Goal: Task Accomplishment & Management: Manage account settings

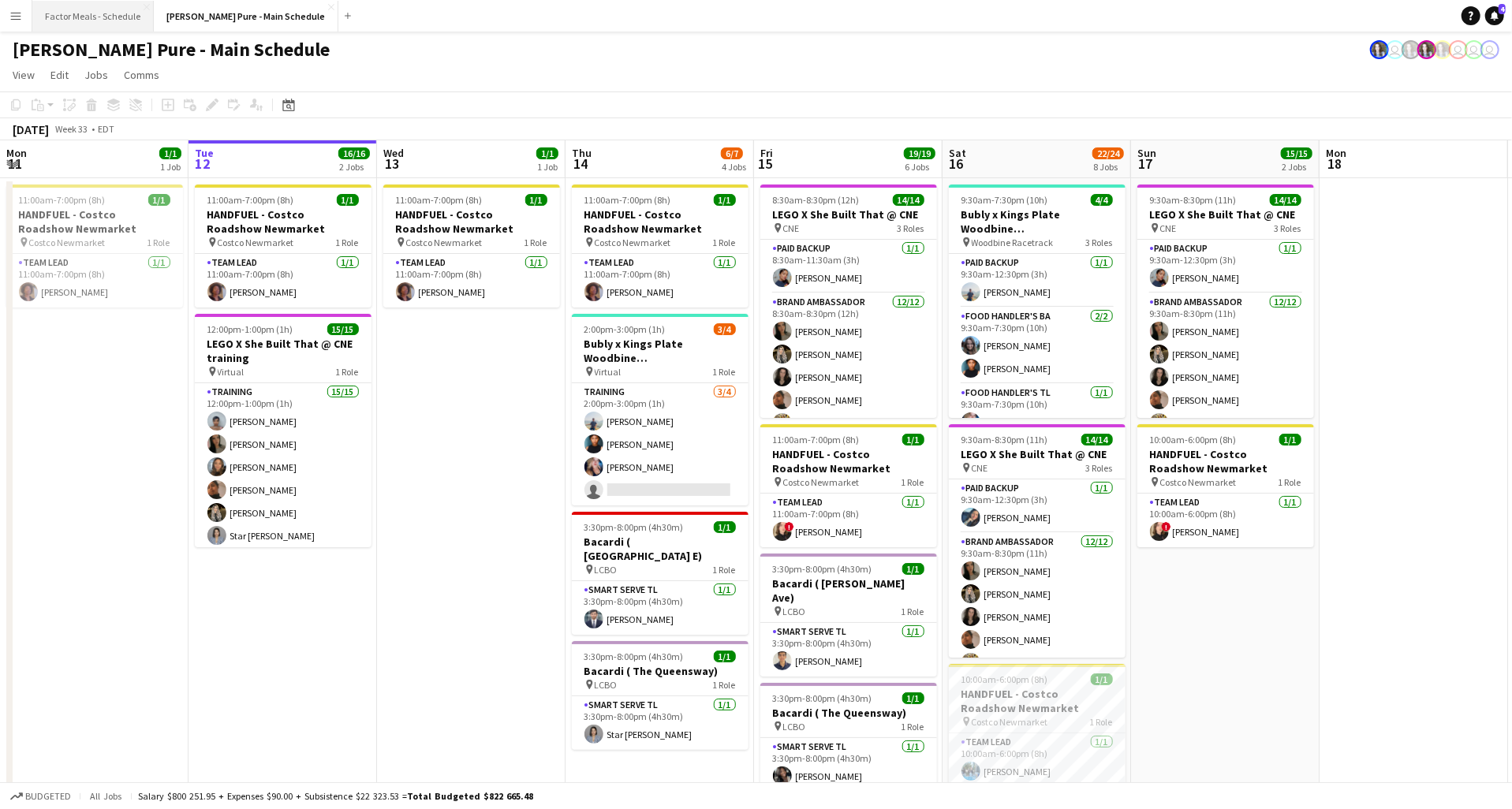
click at [107, 10] on button "Factor Meals - Schedule Close" at bounding box center [92, 16] width 121 height 30
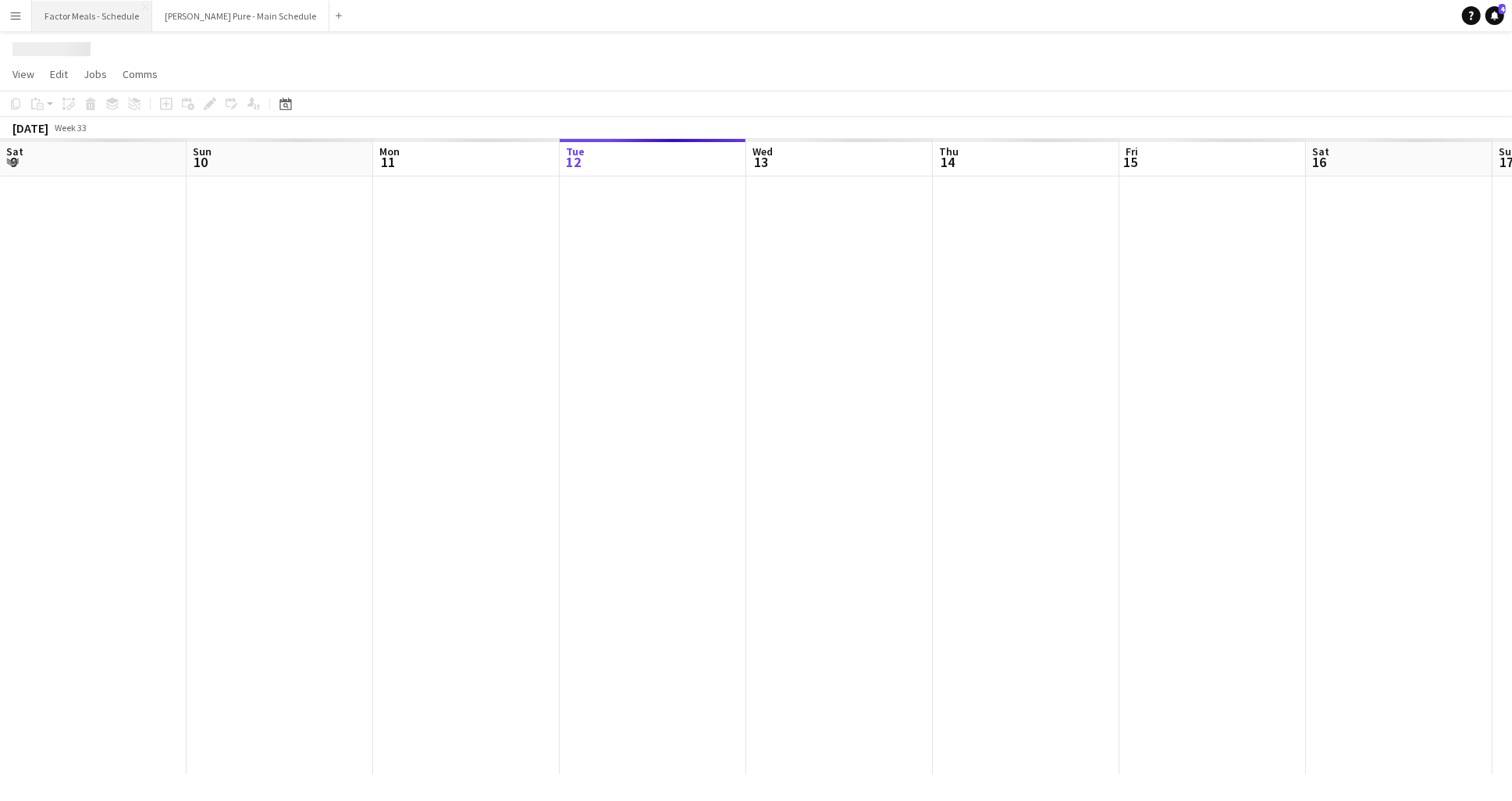
scroll to position [0, 374]
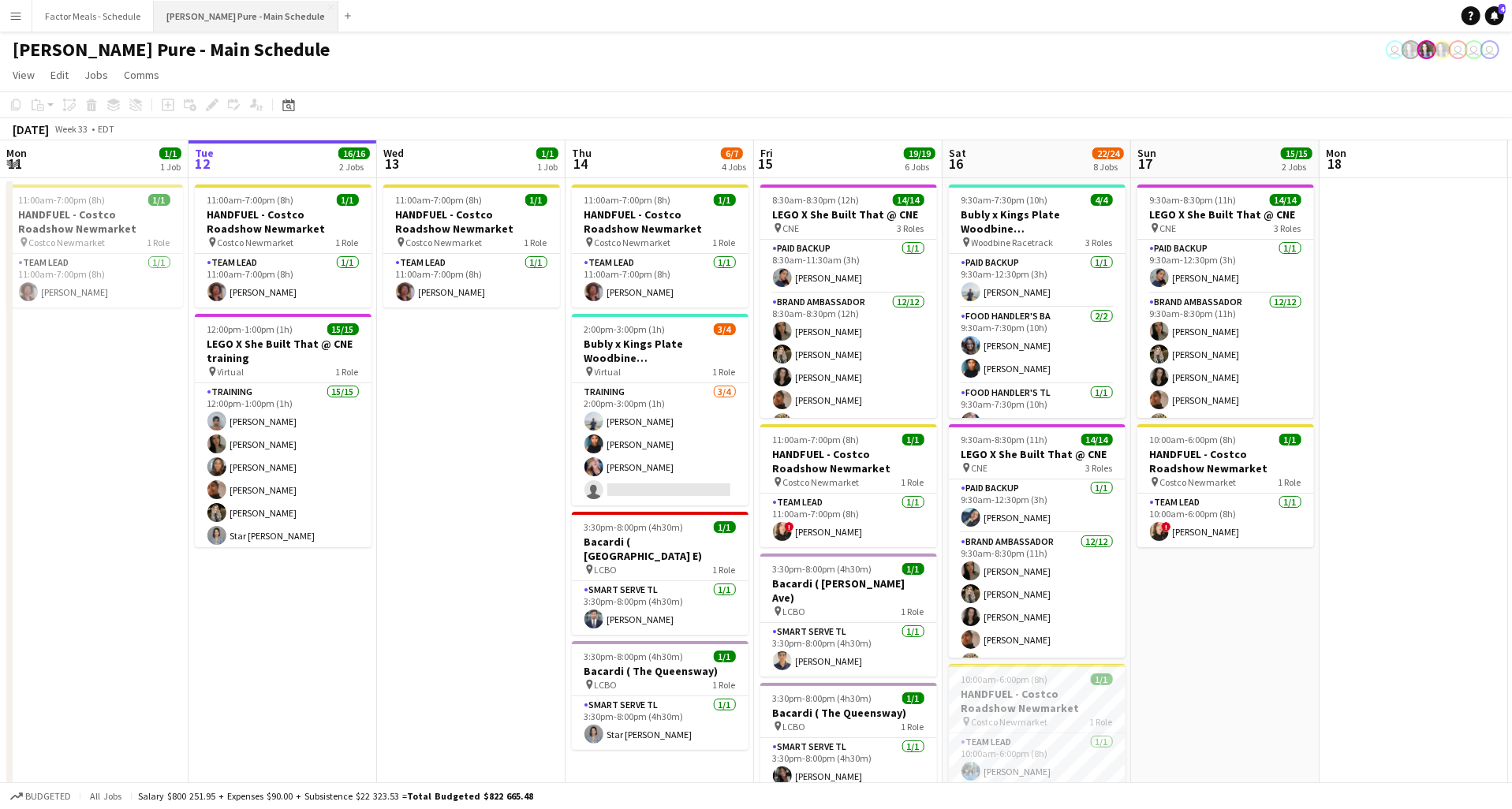
click at [209, 15] on button "[PERSON_NAME] Pure - Main Schedule Close" at bounding box center [246, 16] width 185 height 30
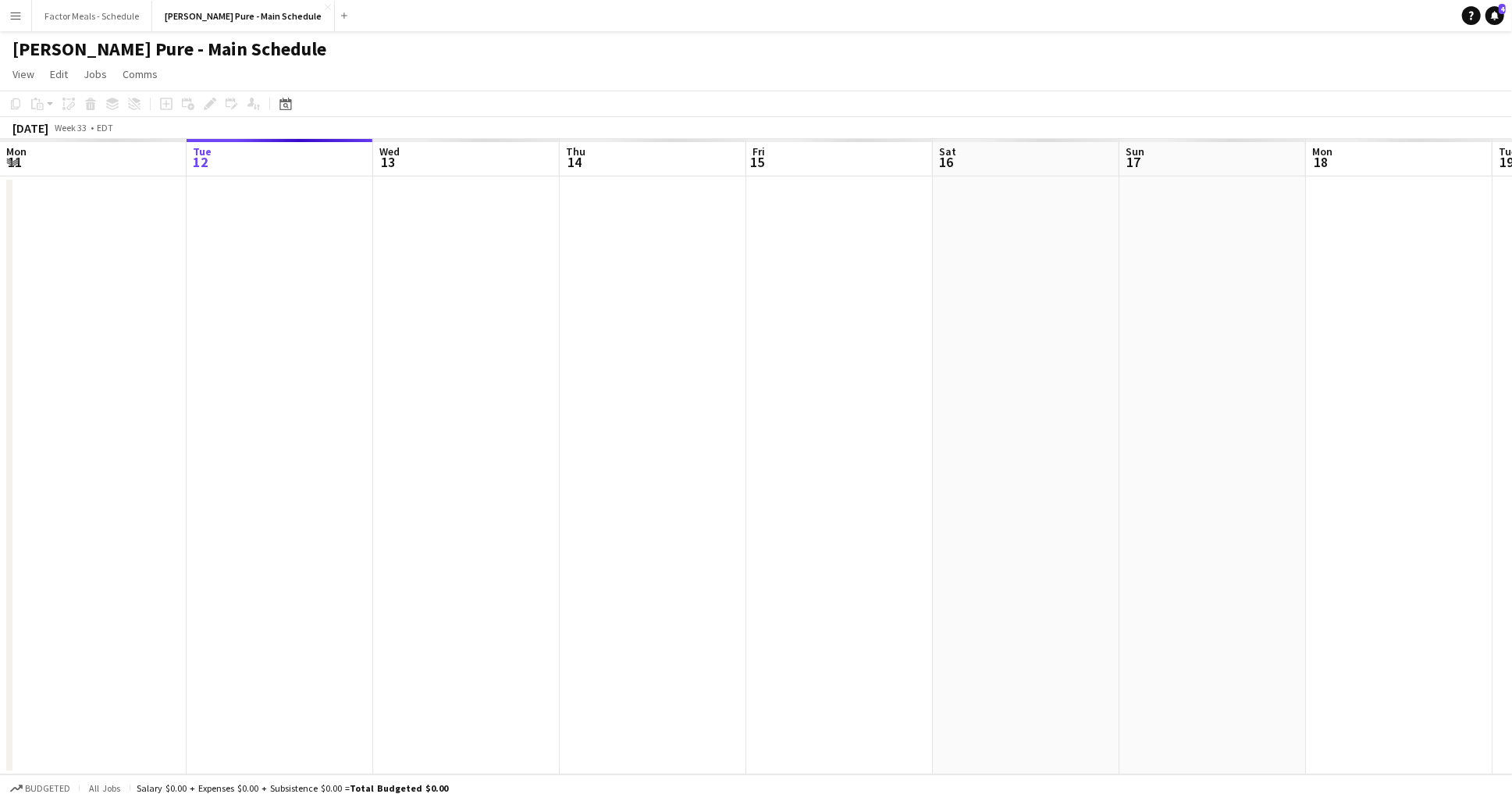
click at [25, 9] on button "Menu" at bounding box center [15, 15] width 31 height 31
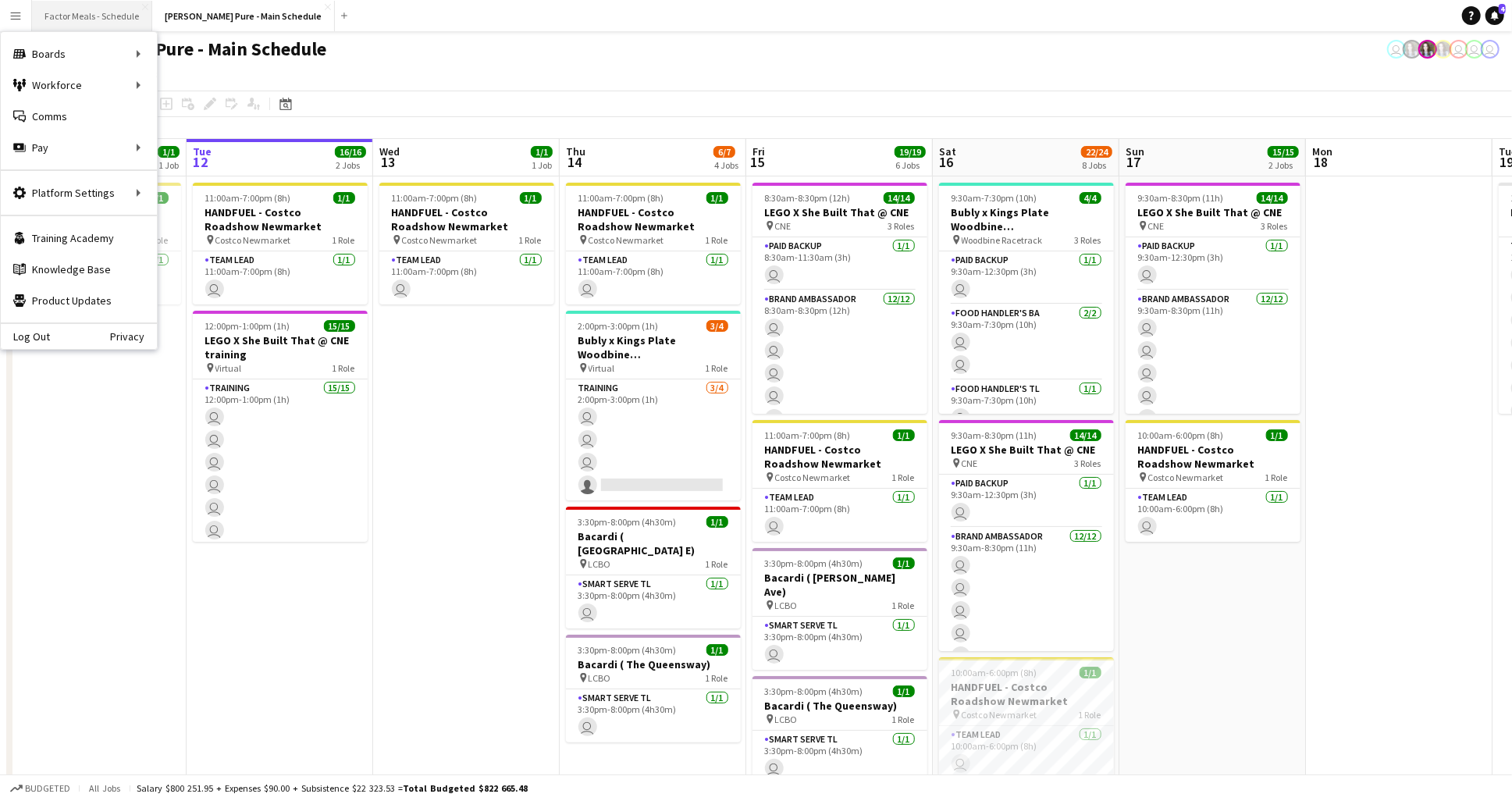
click at [79, 20] on button "Factor Meals - Schedule Close" at bounding box center [91, 16] width 120 height 30
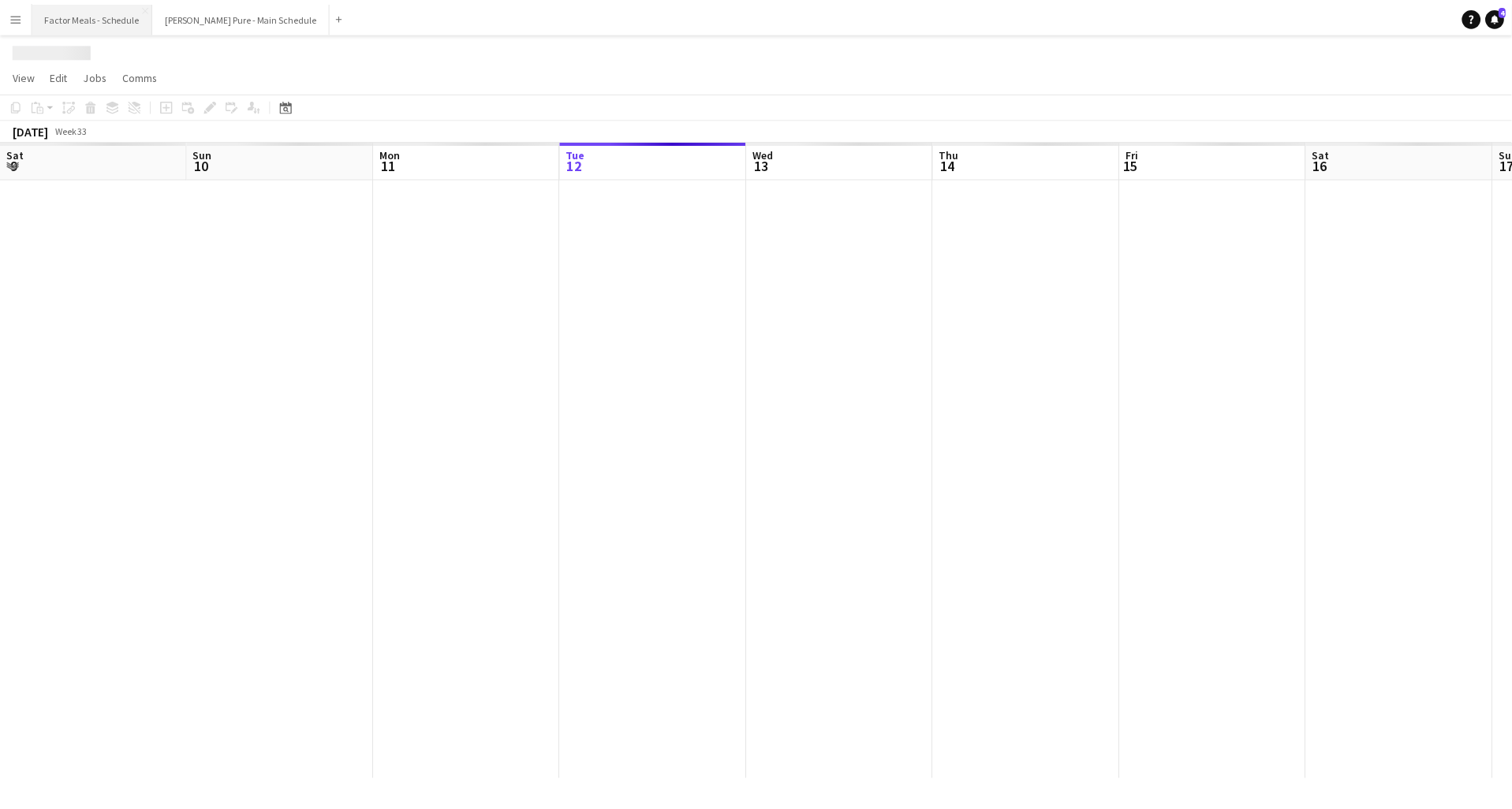
scroll to position [0, 378]
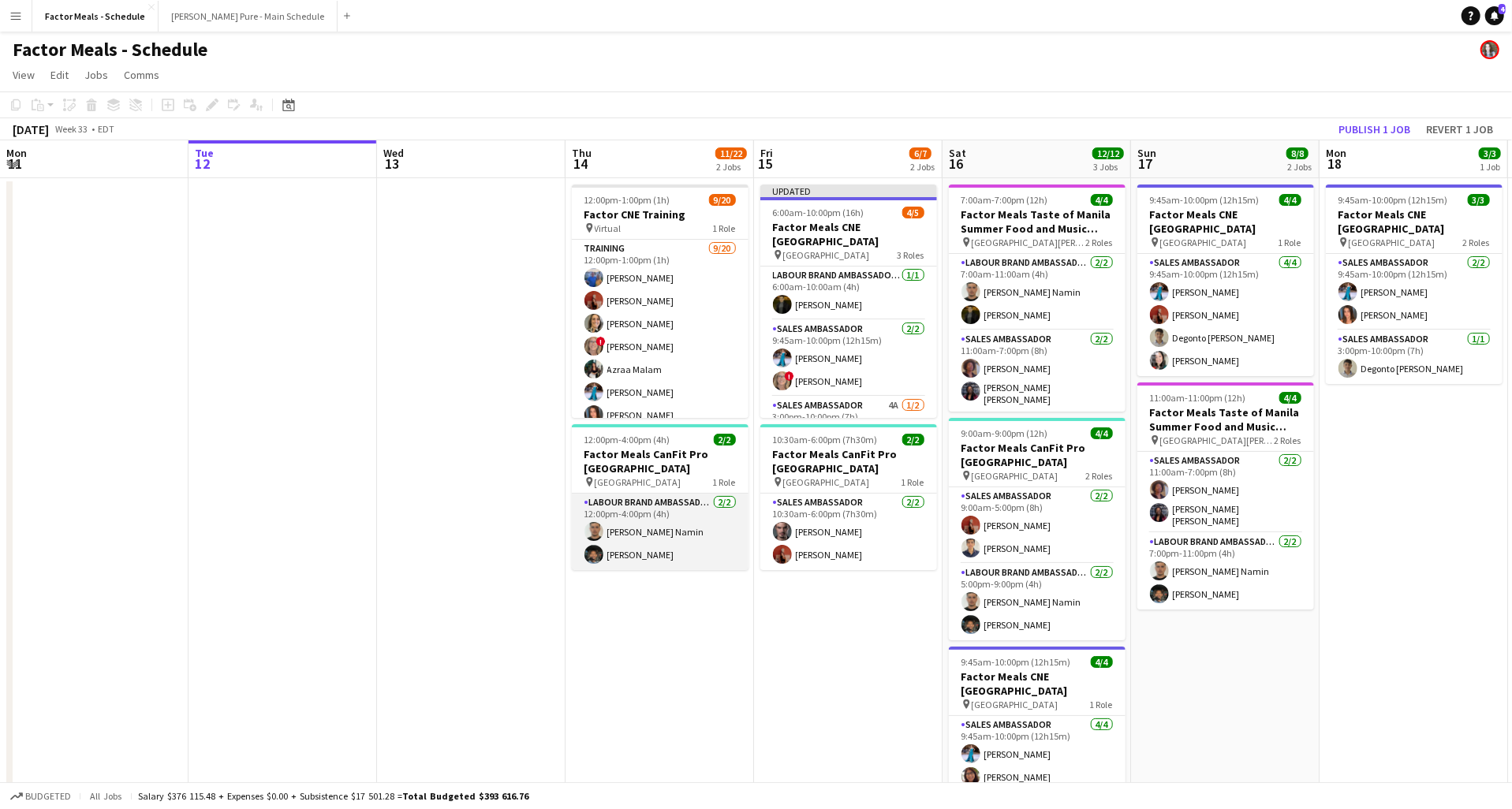
click at [636, 560] on app-card-role "Labour Brand Ambassadors [DATE] 12:00pm-4:00pm (4h) [PERSON_NAME] Moradjou Nami…" at bounding box center [660, 532] width 176 height 76
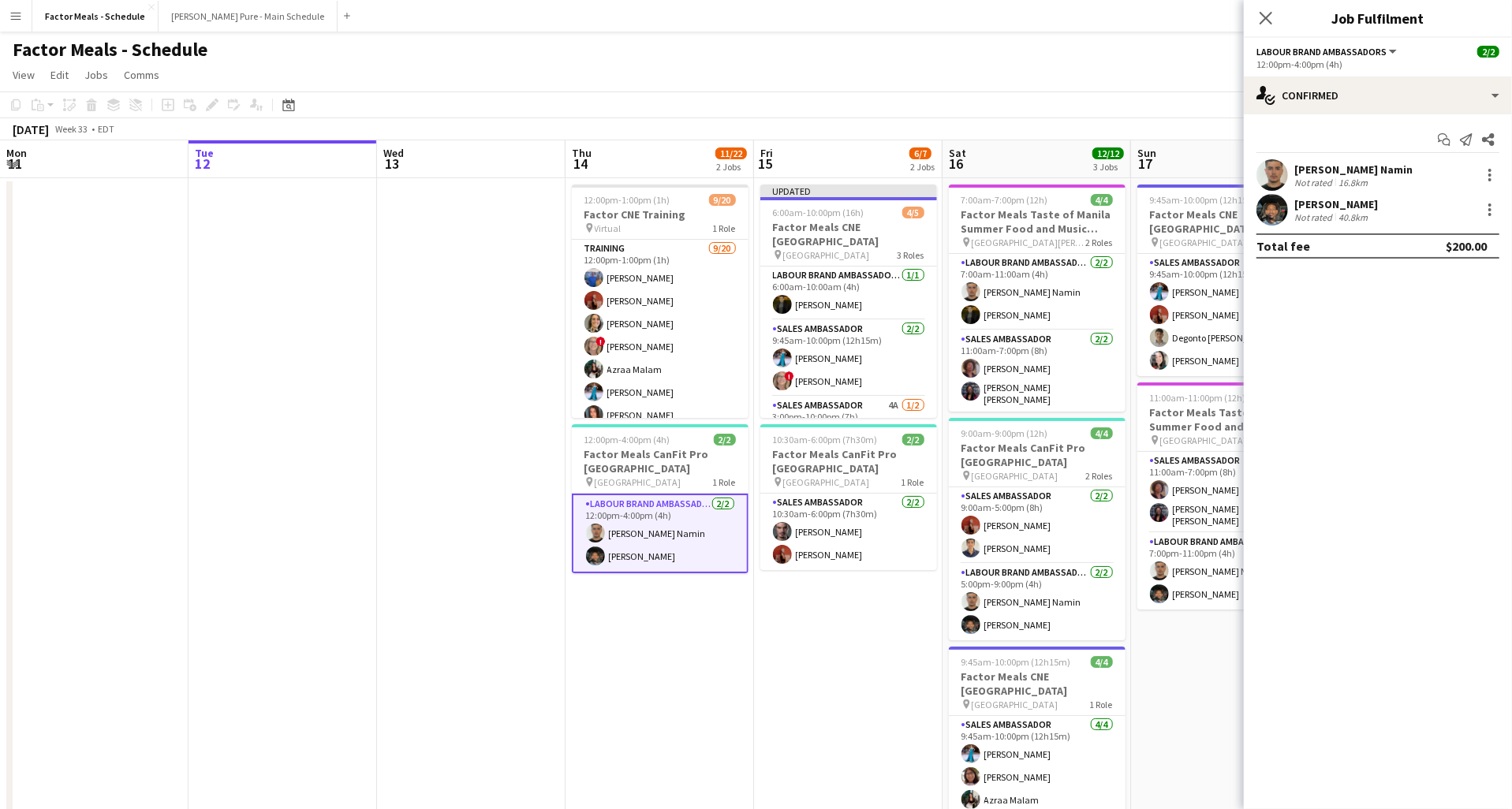
click at [1329, 208] on div "[PERSON_NAME]" at bounding box center [1337, 204] width 84 height 14
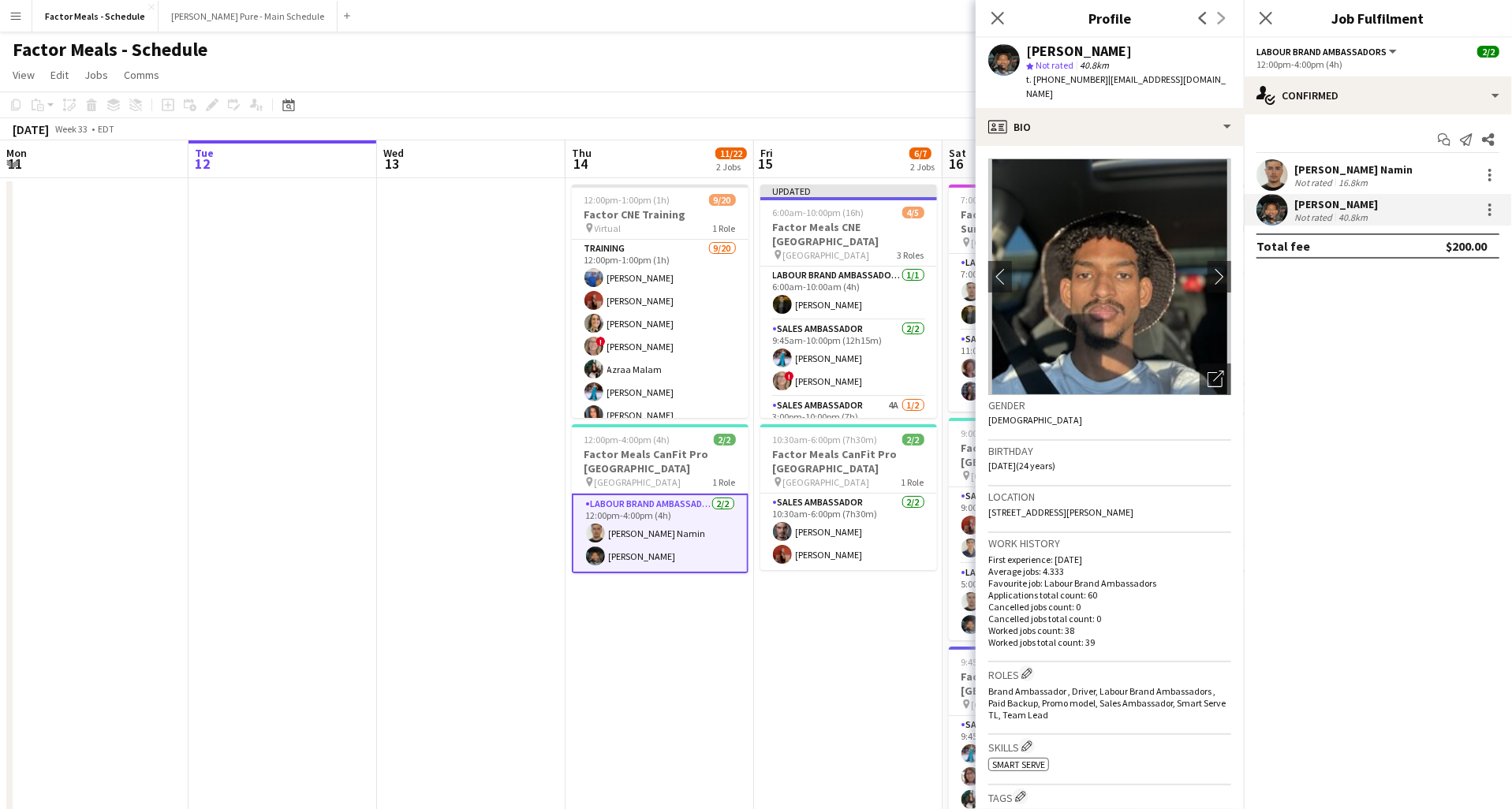
drag, startPoint x: 1025, startPoint y: 50, endPoint x: 1185, endPoint y: 52, distance: 160.0
click at [1185, 52] on div "[PERSON_NAME] star Not rated 40.8km t. [PHONE_NUMBER] | [EMAIL_ADDRESS][DOMAIN_…" at bounding box center [1110, 73] width 268 height 71
copy div "[PERSON_NAME]"
click at [1058, 84] on span "t. [PHONE_NUMBER]" at bounding box center [1068, 79] width 82 height 11
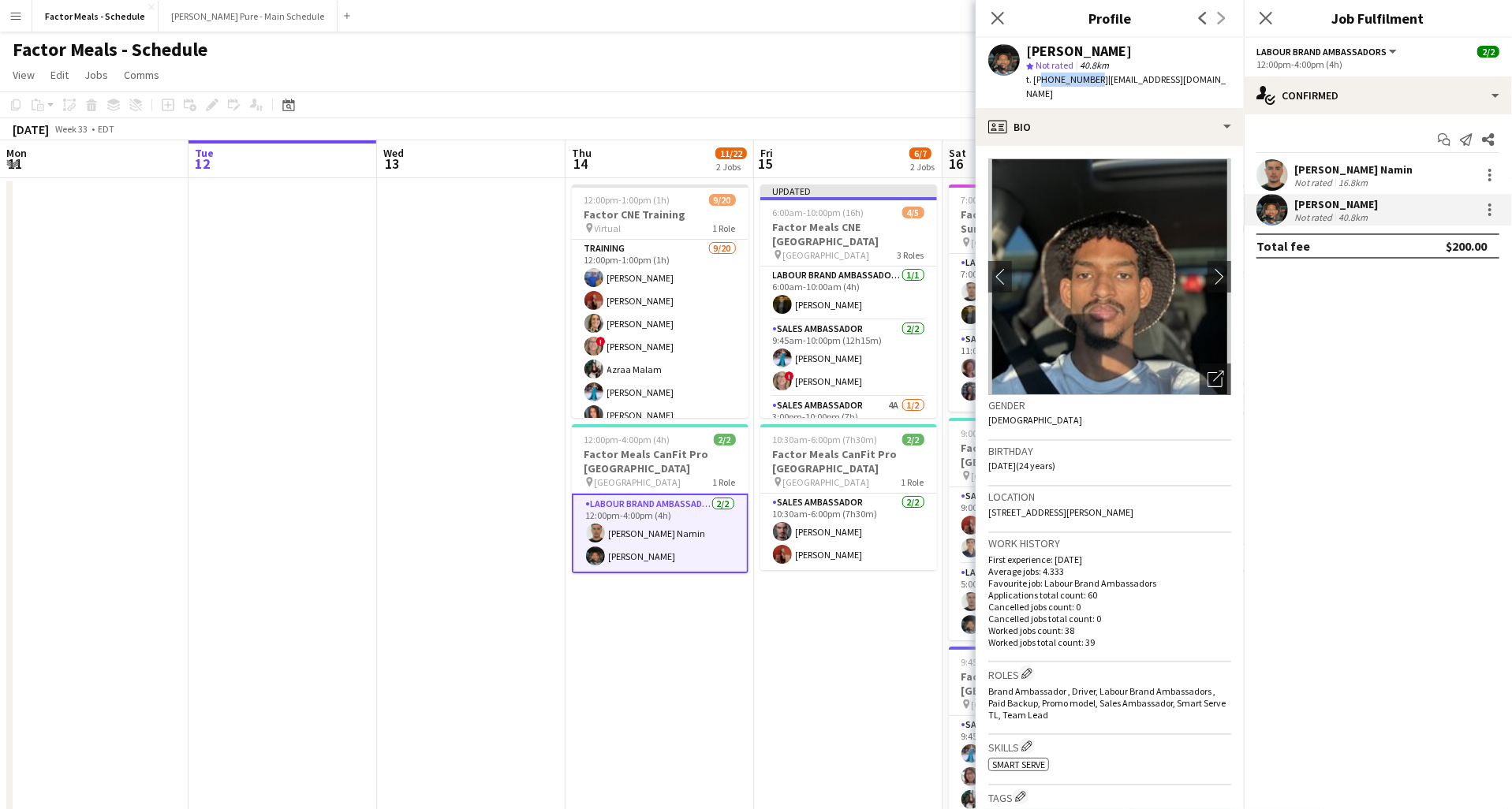
copy span "14167955614"
click at [1007, 20] on app-icon "Close pop-in" at bounding box center [998, 18] width 23 height 23
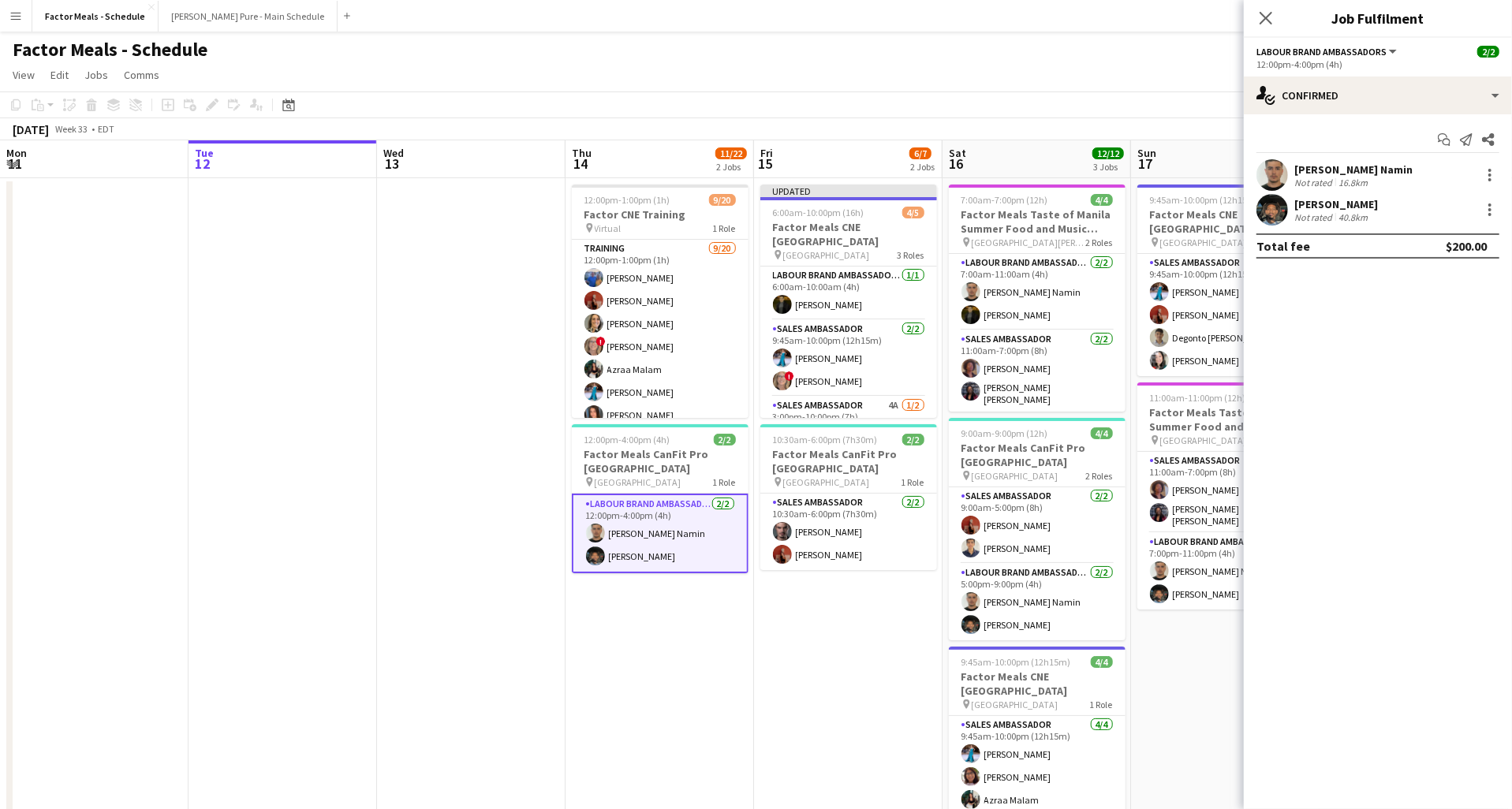
click at [1260, 51] on span "Labour Brand Ambassadors" at bounding box center [1321, 51] width 131 height 11
click at [1265, 17] on icon at bounding box center [1266, 18] width 15 height 15
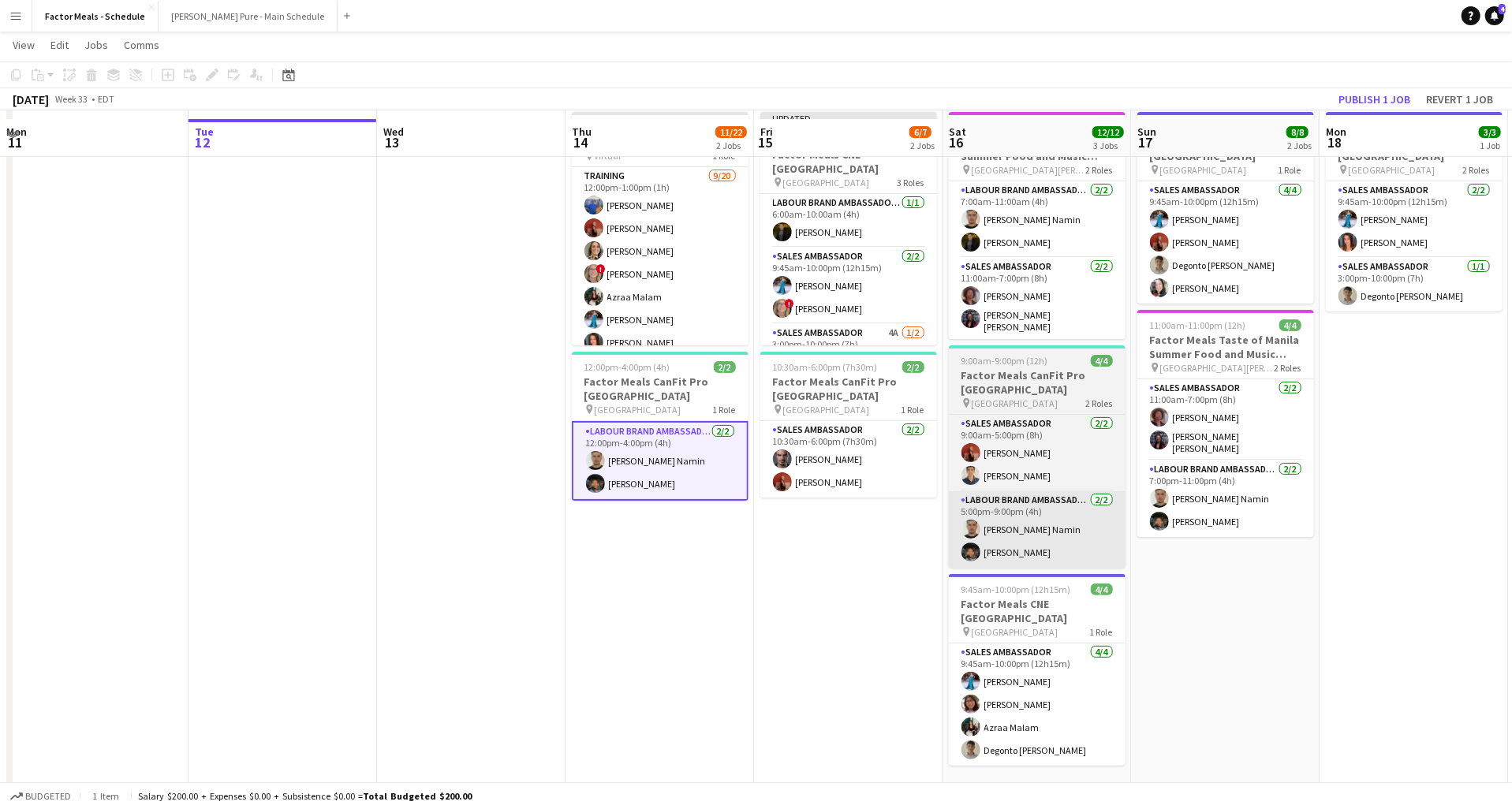
scroll to position [84, 0]
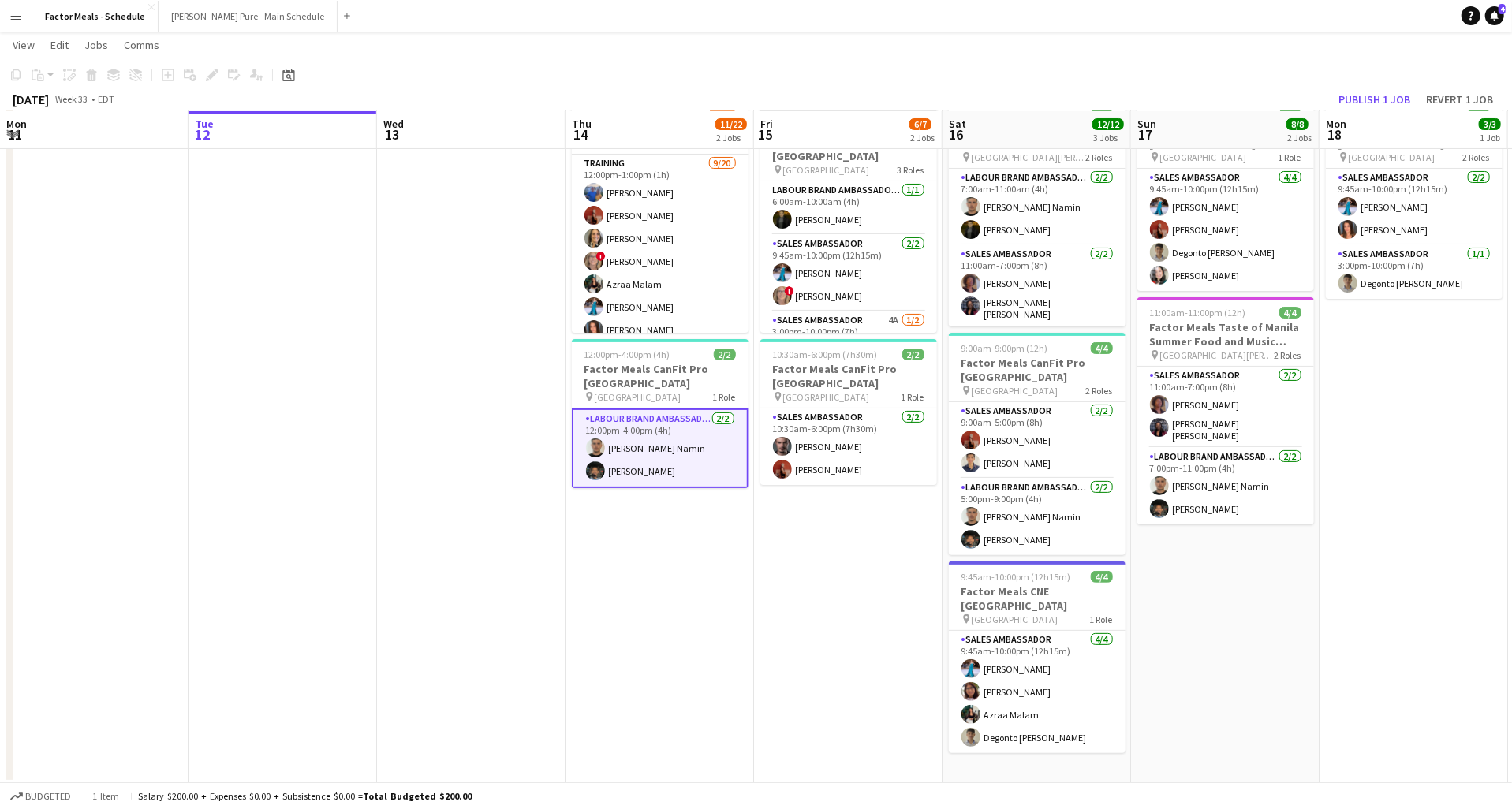
click at [716, 453] on app-card-role "Labour Brand Ambassadors [DATE] 12:00pm-4:00pm (4h) [PERSON_NAME] Moradjou Nami…" at bounding box center [660, 449] width 176 height 80
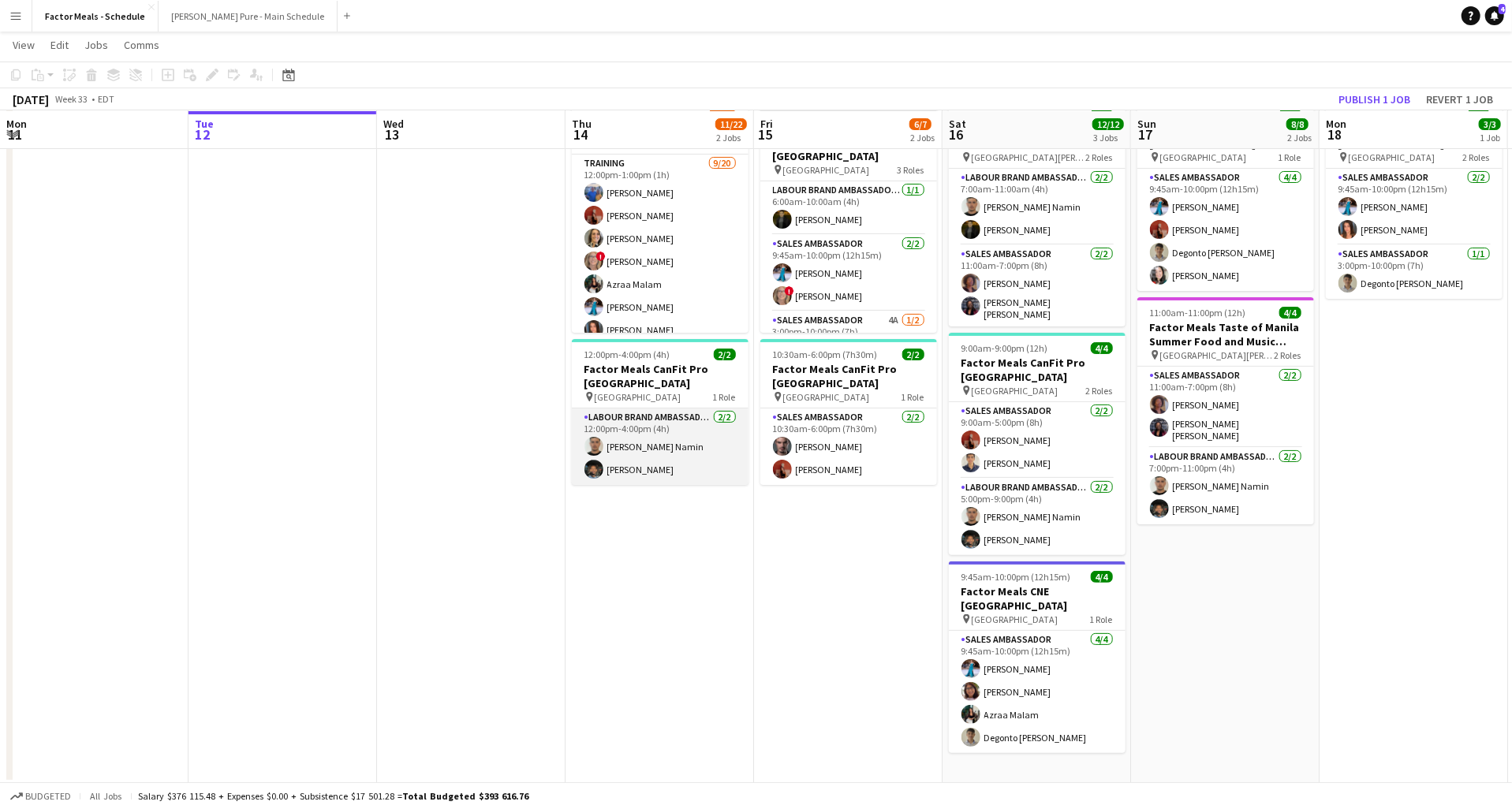
click at [706, 469] on app-card-role "Labour Brand Ambassadors [DATE] 12:00pm-4:00pm (4h) [PERSON_NAME] Moradjou Nami…" at bounding box center [660, 447] width 176 height 76
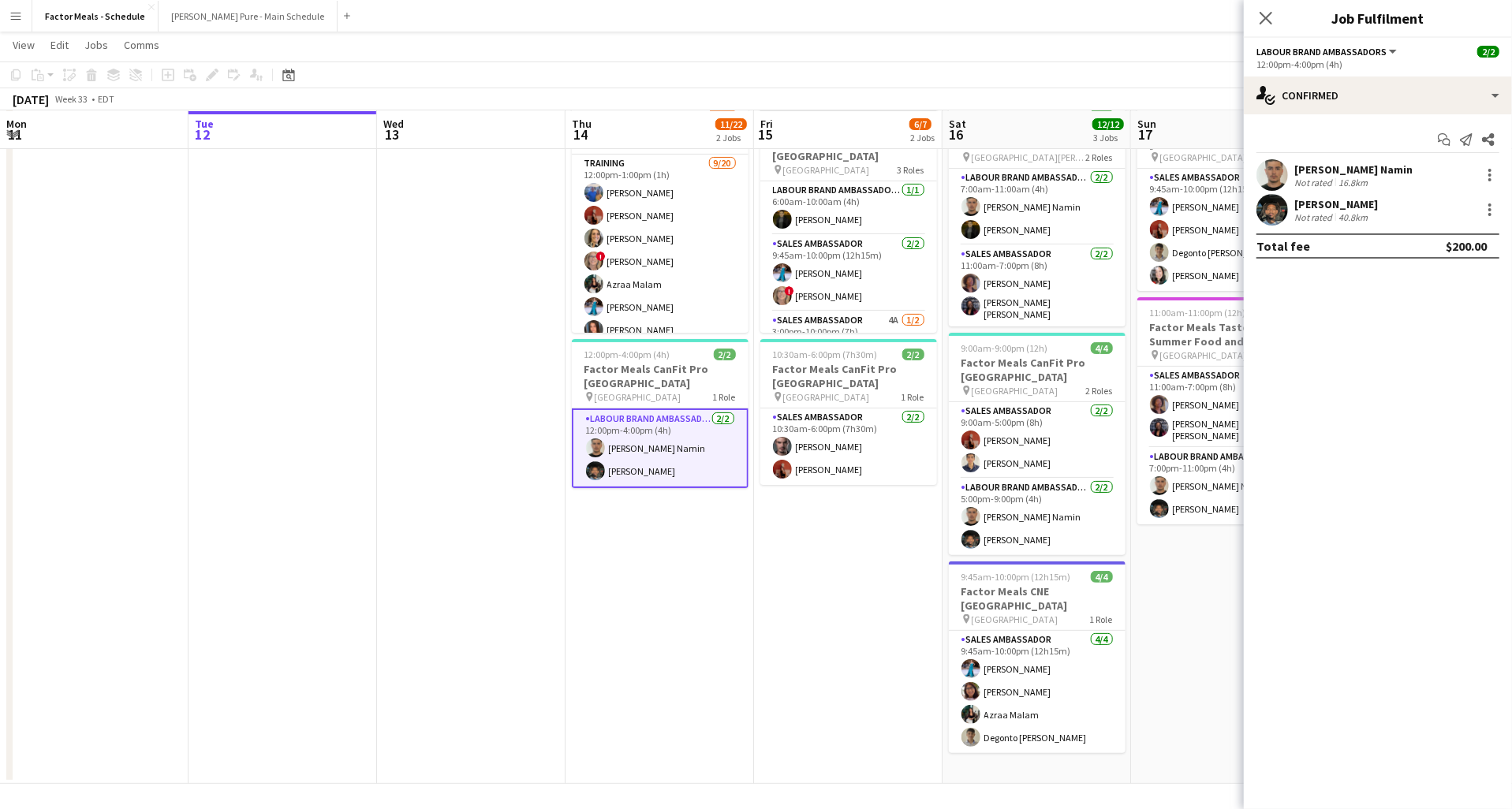
click at [1319, 212] on div "Not rated" at bounding box center [1315, 217] width 41 height 11
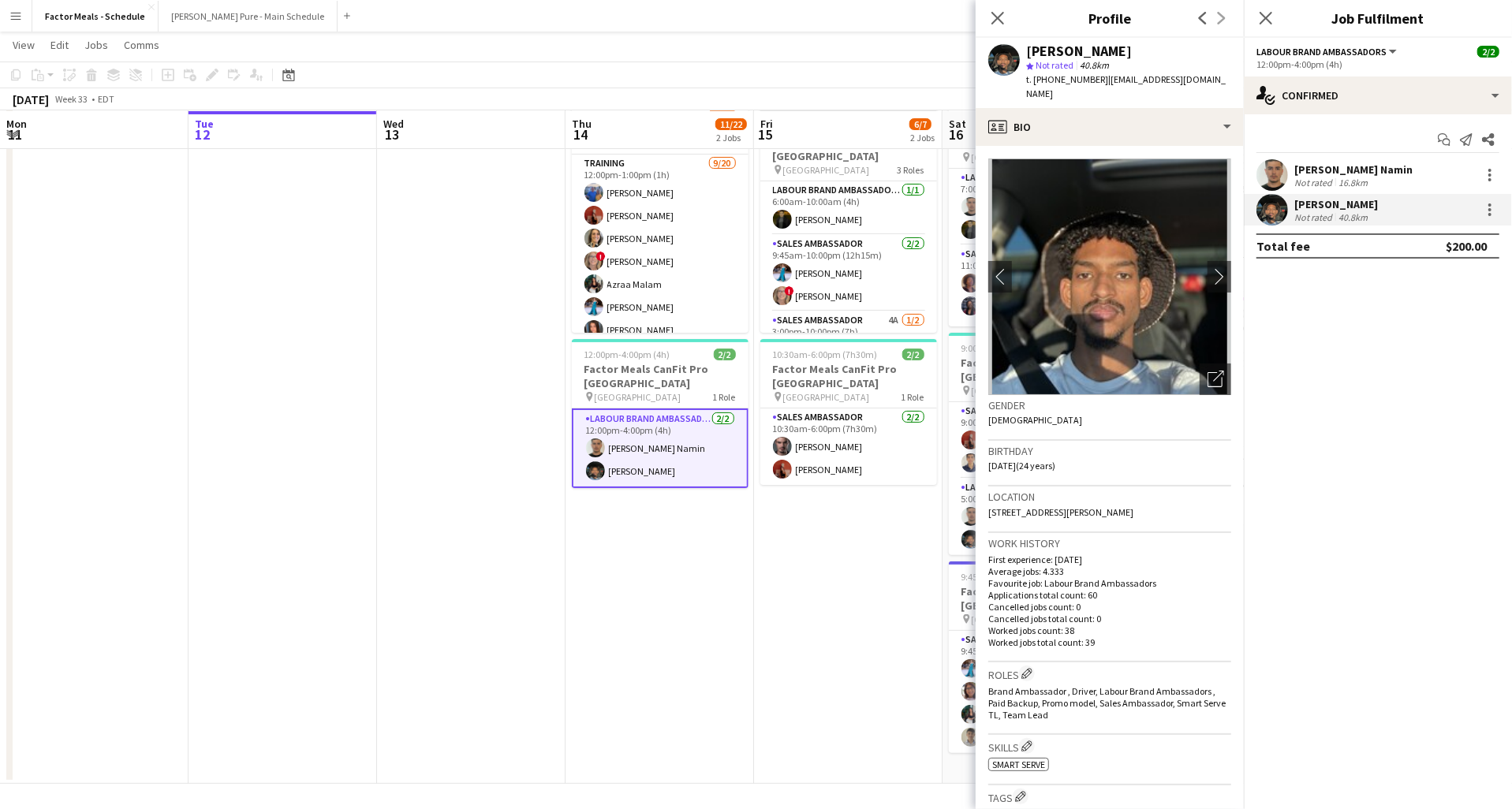
drag, startPoint x: 1027, startPoint y: 51, endPoint x: 1187, endPoint y: 51, distance: 160.0
click at [1188, 52] on div "[PERSON_NAME]" at bounding box center [1129, 51] width 205 height 14
copy div "[PERSON_NAME]"
click at [1058, 81] on span "t. [PHONE_NUMBER]" at bounding box center [1068, 79] width 82 height 11
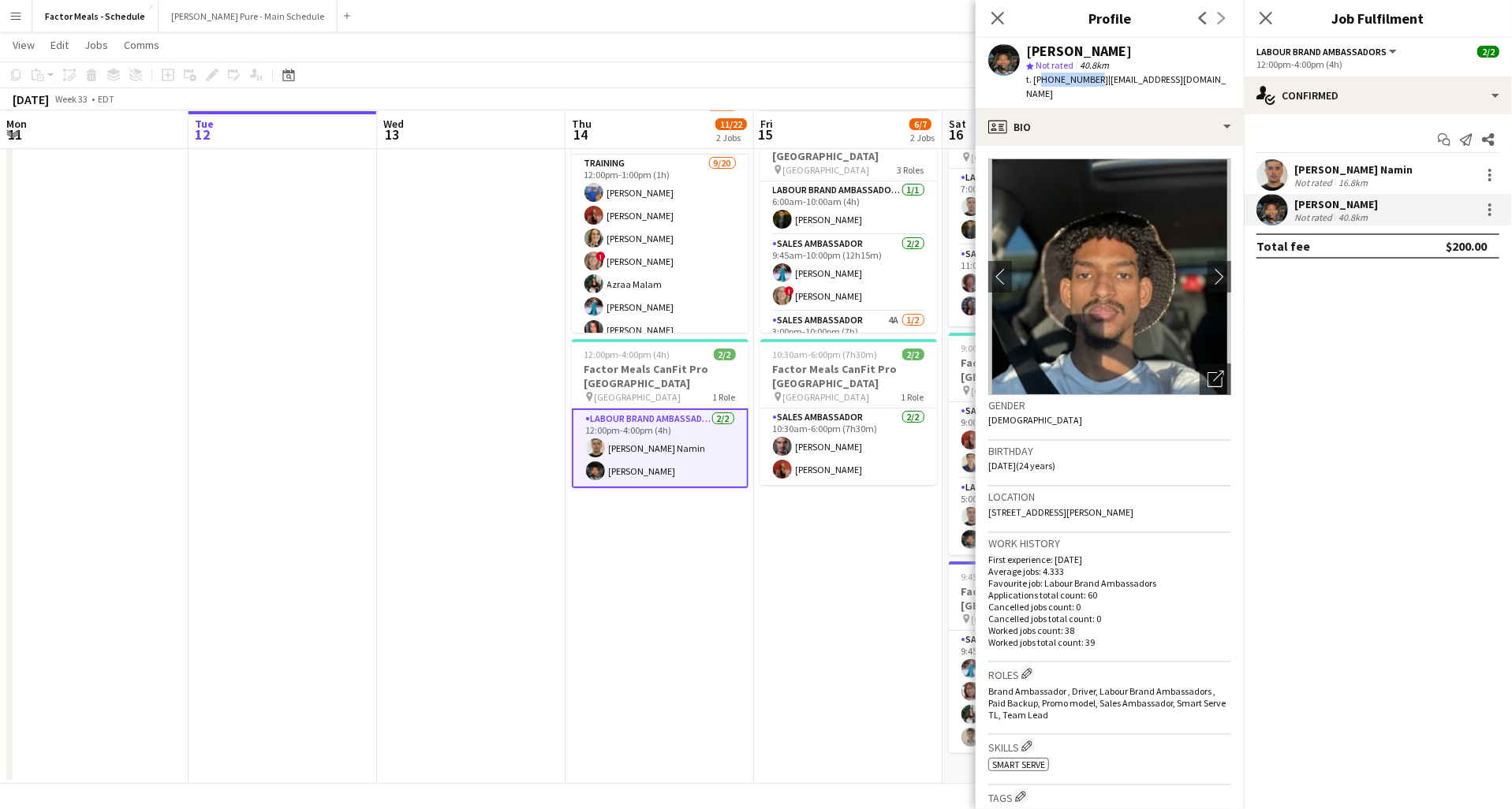
copy span "14167955614"
click at [987, 22] on app-icon "Close pop-in" at bounding box center [998, 18] width 23 height 23
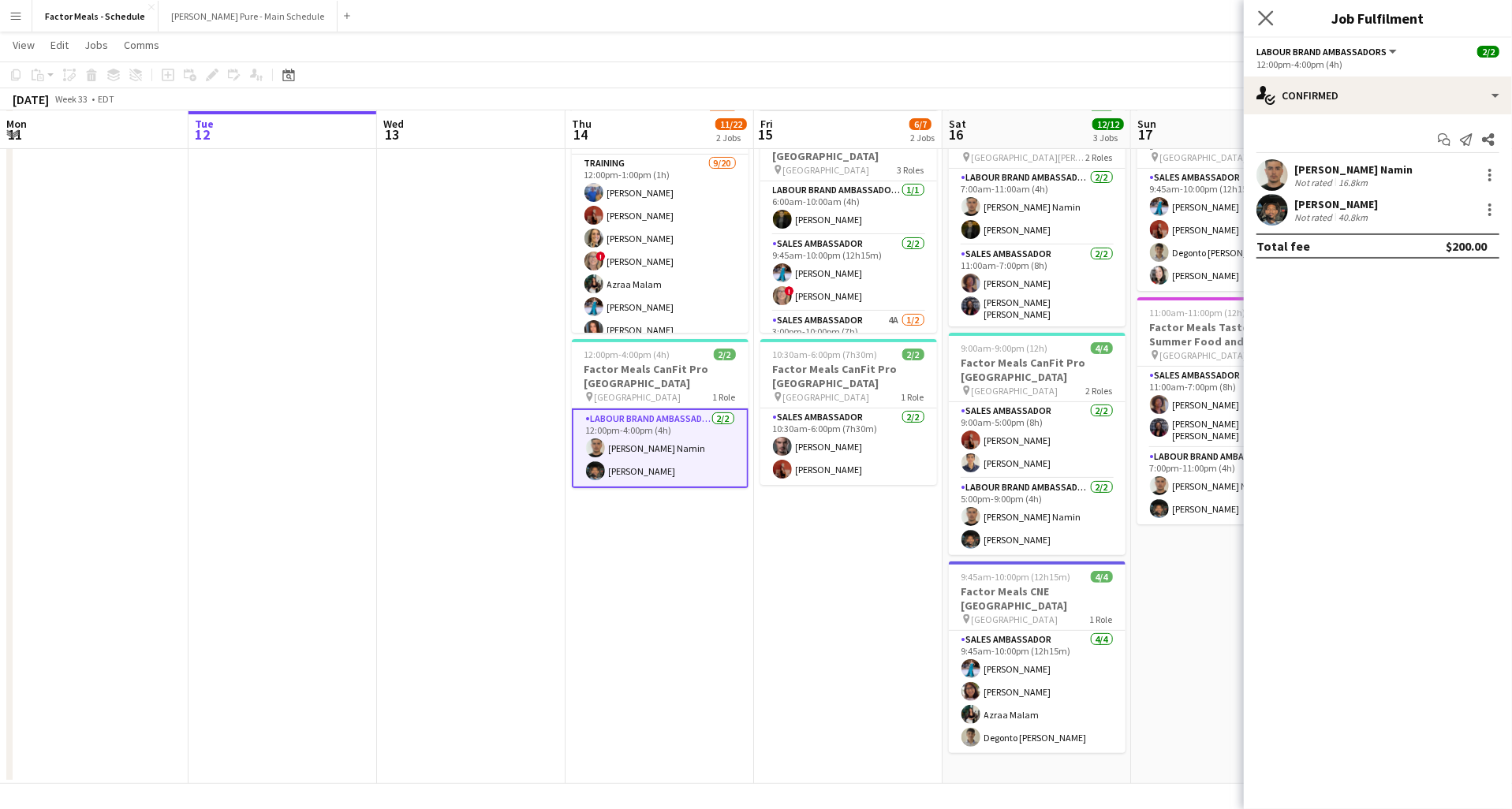
click at [1275, 18] on app-icon "Close pop-in" at bounding box center [1267, 18] width 23 height 23
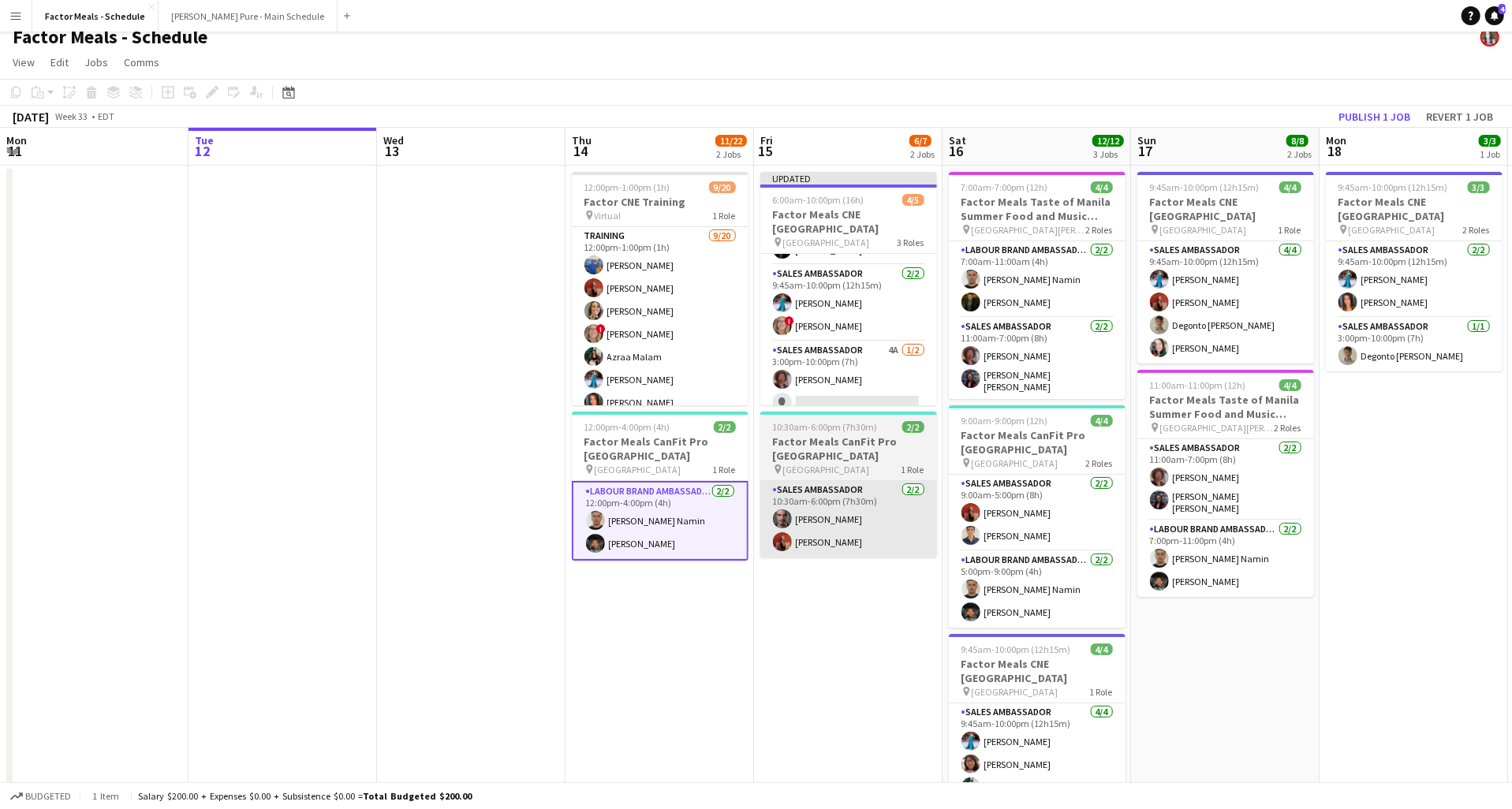
scroll to position [0, 0]
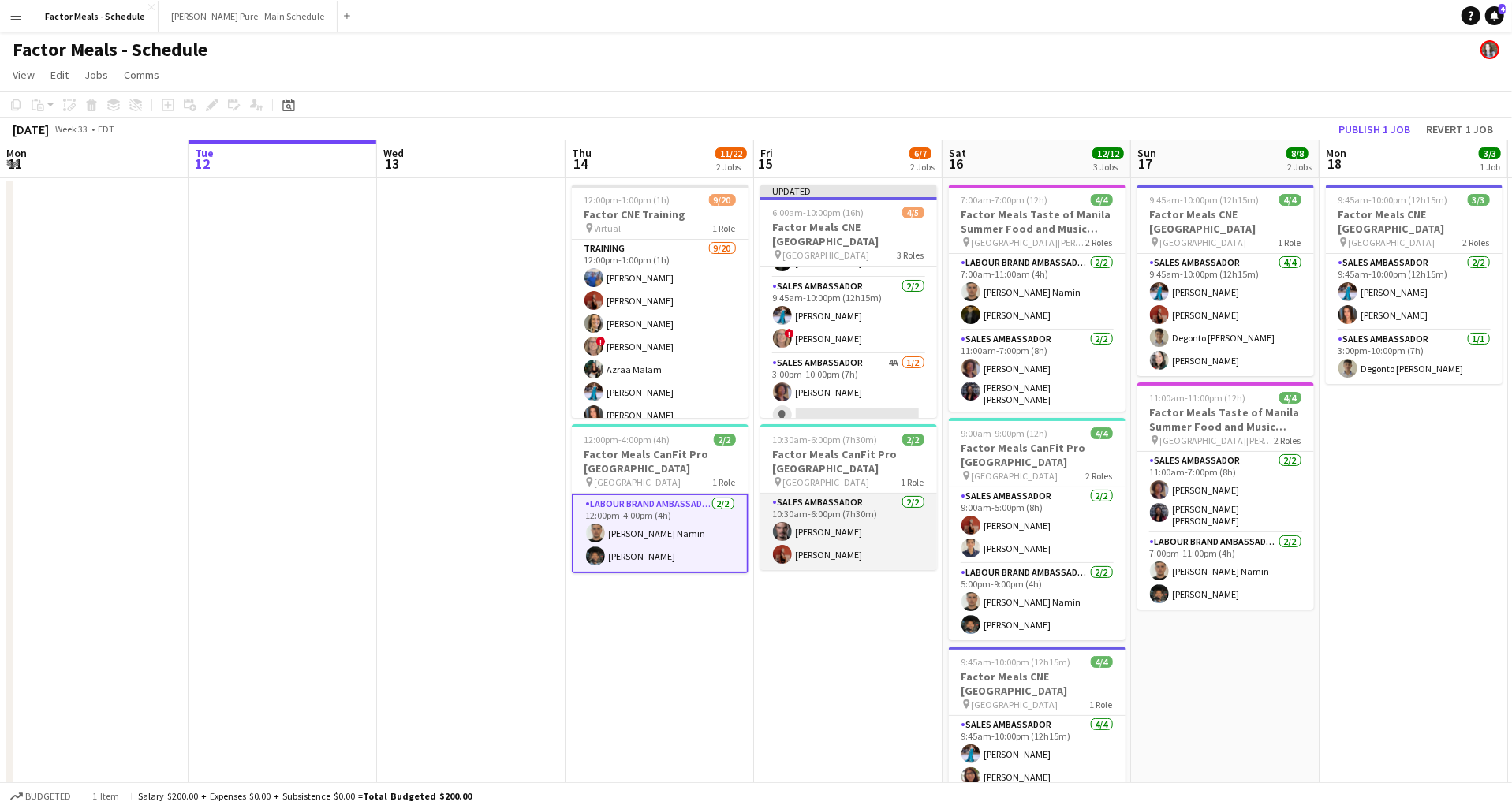
click at [840, 556] on app-card-role "Sales Ambassador [DATE] 10:30am-6:00pm (7h30m) [PERSON_NAME] [PERSON_NAME]" at bounding box center [848, 532] width 176 height 76
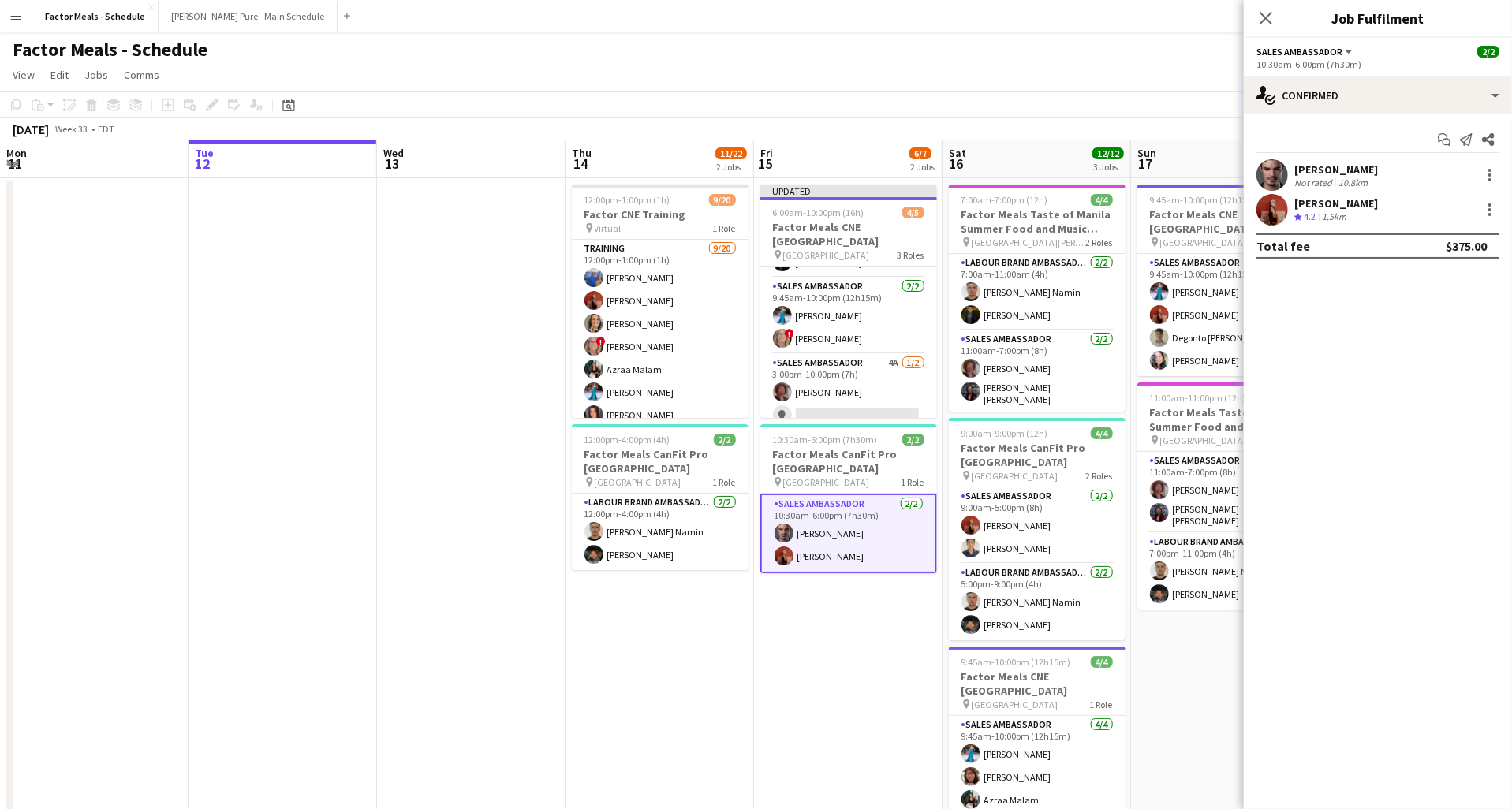
click at [1338, 196] on div "[PERSON_NAME]" at bounding box center [1337, 203] width 84 height 14
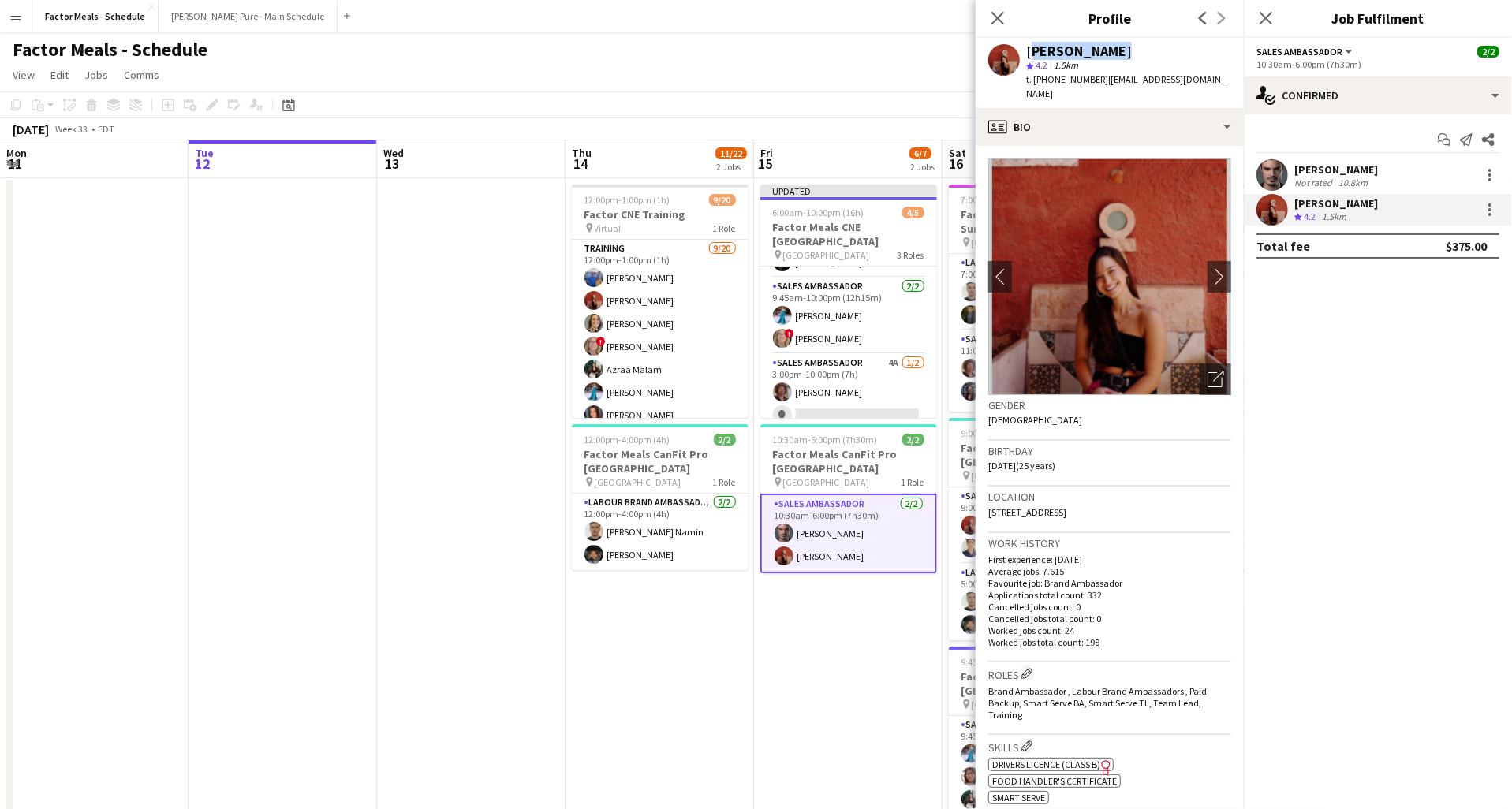
drag, startPoint x: 1023, startPoint y: 50, endPoint x: 1141, endPoint y: 51, distance: 118.0
click at [1141, 51] on div "[PERSON_NAME] star 4.2 1.5km t. [PHONE_NUMBER] | [EMAIL_ADDRESS][DOMAIN_NAME]" at bounding box center [1110, 73] width 268 height 71
copy div "[PERSON_NAME]"
click at [1109, 79] on span "| [EMAIL_ADDRESS][DOMAIN_NAME]" at bounding box center [1126, 86] width 199 height 26
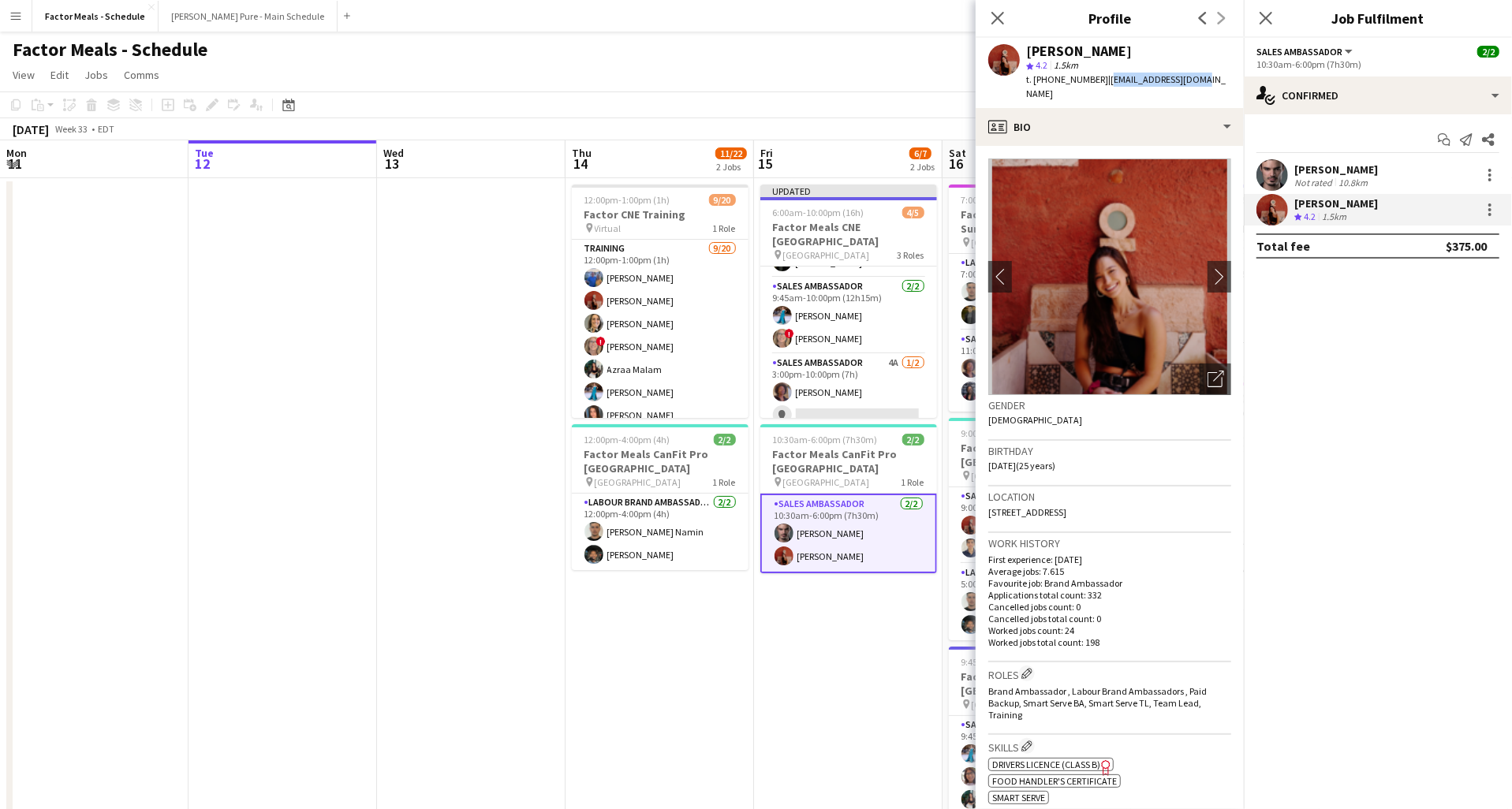
copy span "[EMAIL_ADDRESS][DOMAIN_NAME]"
click at [845, 551] on app-card-role "Sales Ambassador [DATE] 10:30am-6:00pm (7h30m) [PERSON_NAME] [PERSON_NAME]" at bounding box center [848, 534] width 176 height 80
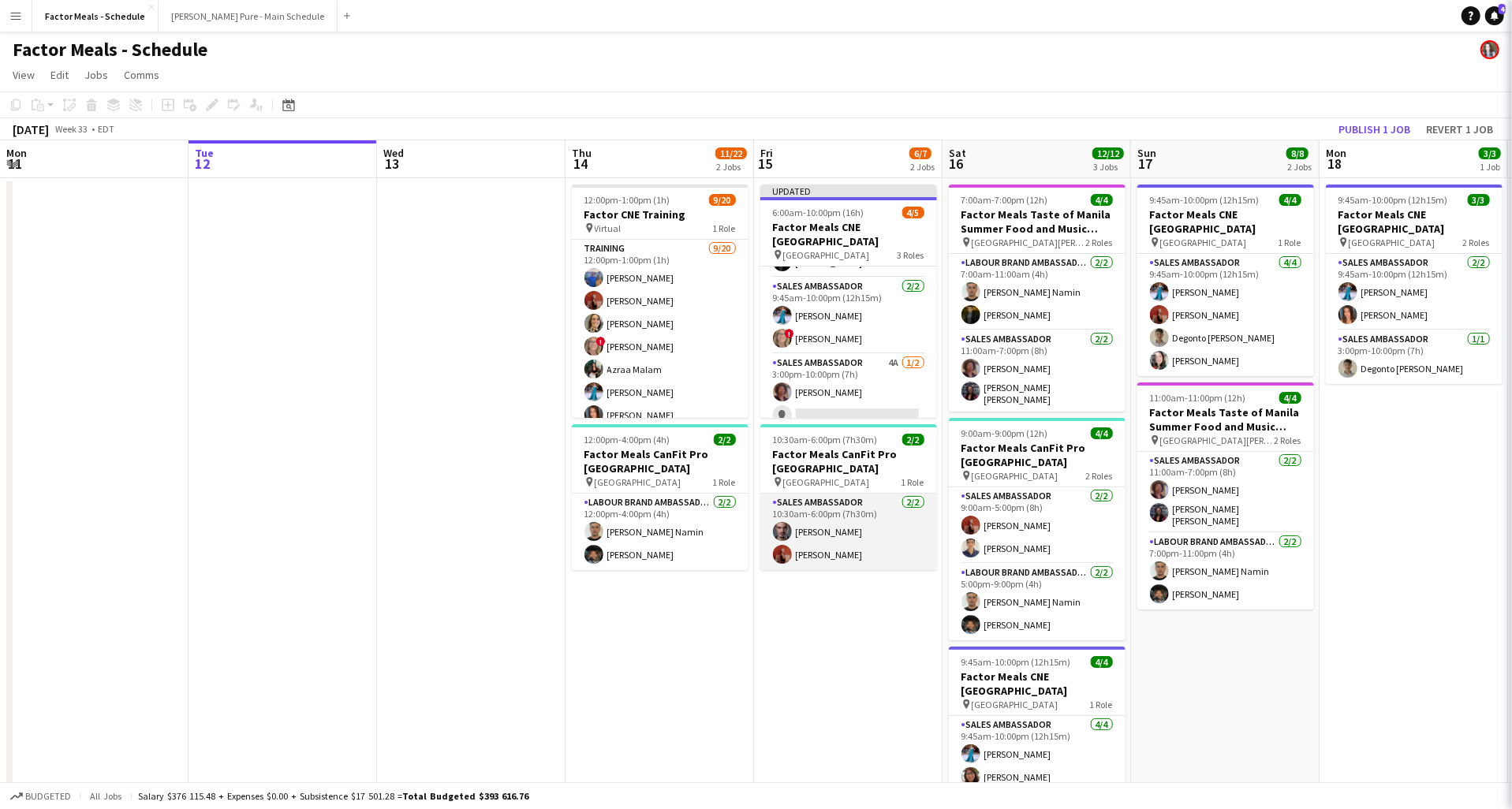
click at [842, 529] on app-card-role "Sales Ambassador [DATE] 10:30am-6:00pm (7h30m) [PERSON_NAME] [PERSON_NAME]" at bounding box center [848, 532] width 176 height 76
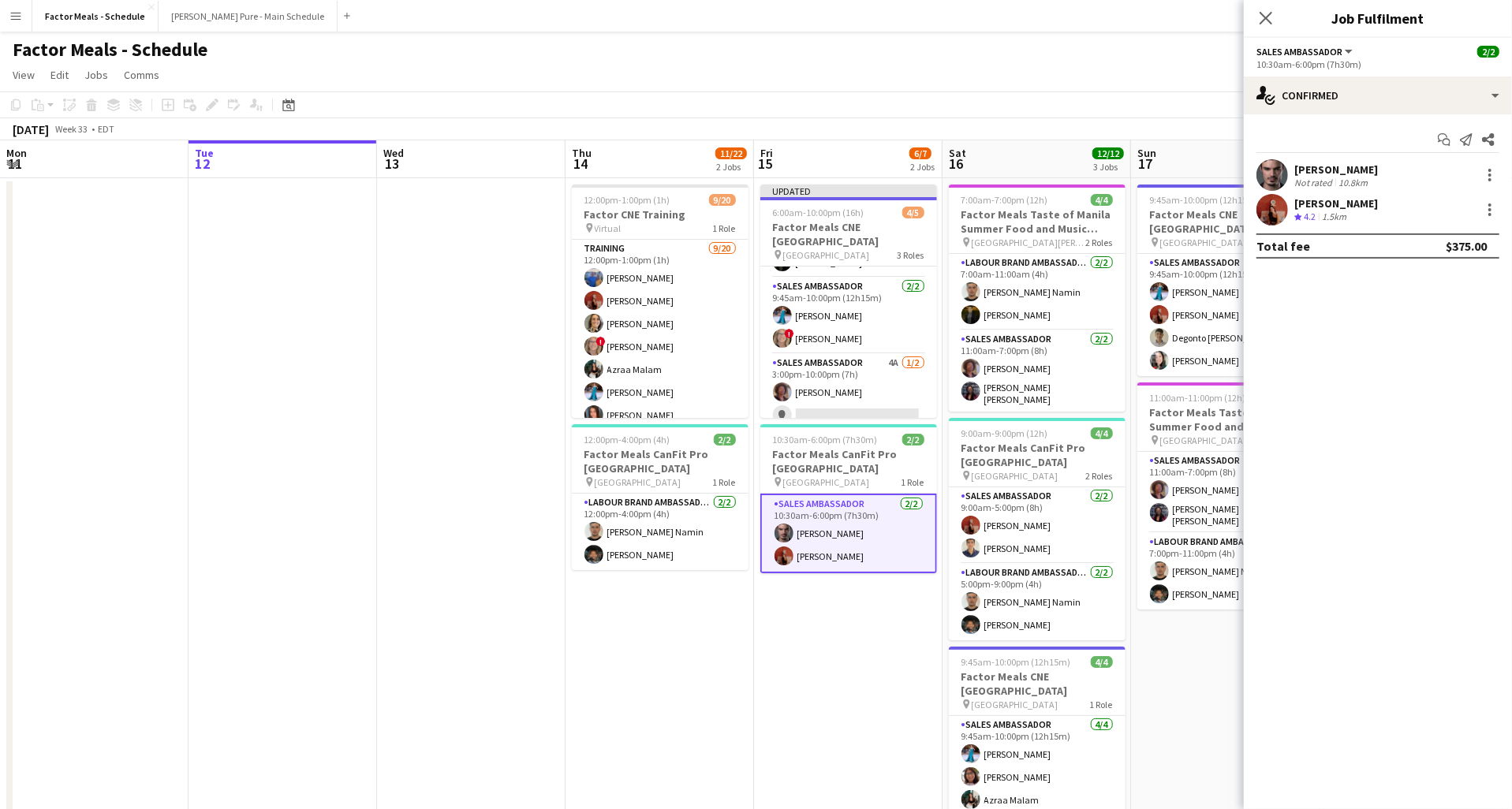
click at [1351, 174] on div "[PERSON_NAME]" at bounding box center [1337, 169] width 84 height 14
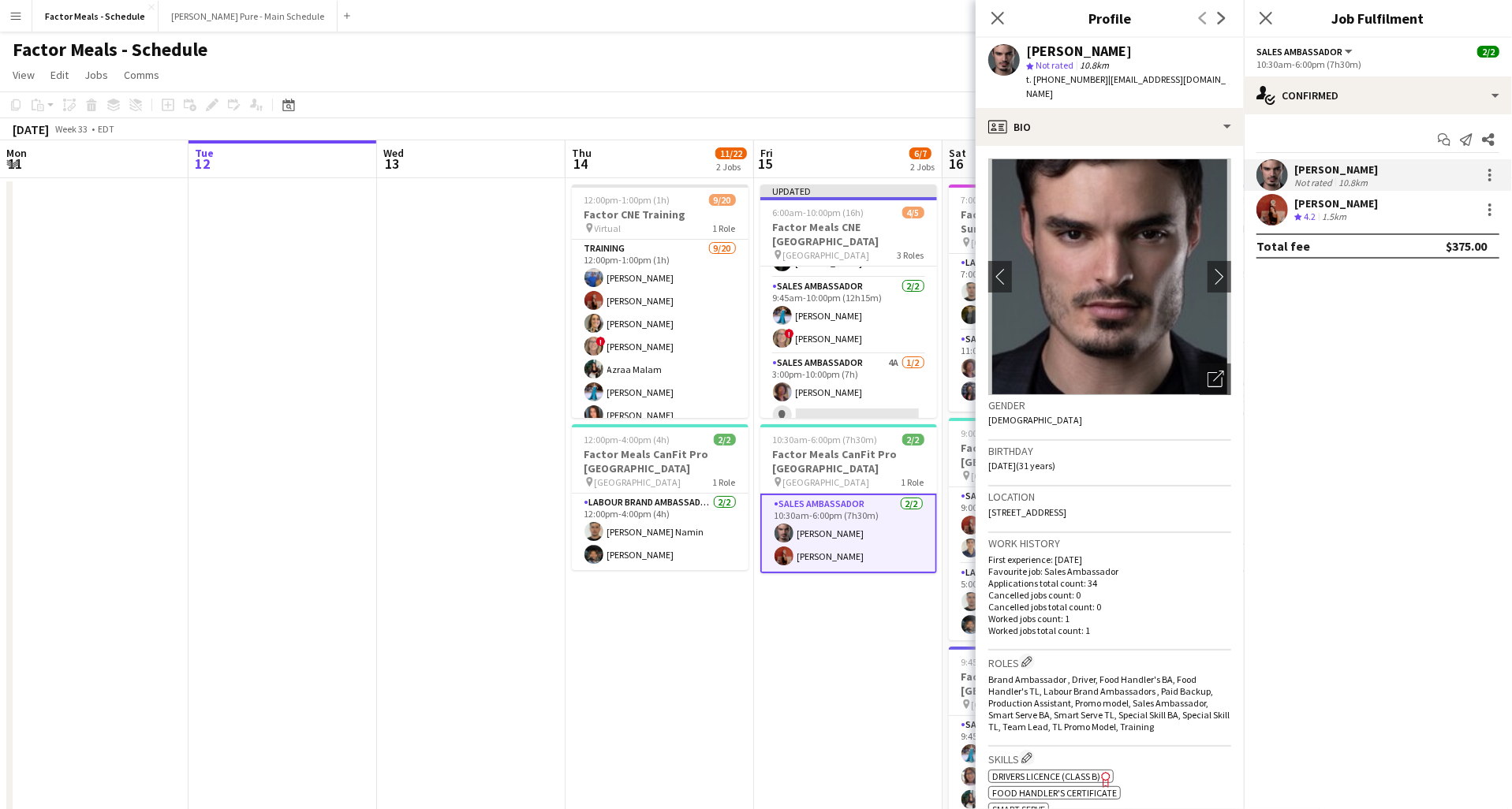
drag, startPoint x: 1027, startPoint y: 54, endPoint x: 1151, endPoint y: 50, distance: 124.1
click at [1151, 50] on div "[PERSON_NAME]" at bounding box center [1129, 51] width 205 height 14
copy div "[PERSON_NAME]"
drag, startPoint x: 1095, startPoint y: 80, endPoint x: 1220, endPoint y: 84, distance: 125.1
click at [1220, 84] on app-profile-header "[PERSON_NAME] star Not rated 10.8km t. [PHONE_NUMBER] | [EMAIL_ADDRESS][DOMAIN_…" at bounding box center [1110, 73] width 268 height 71
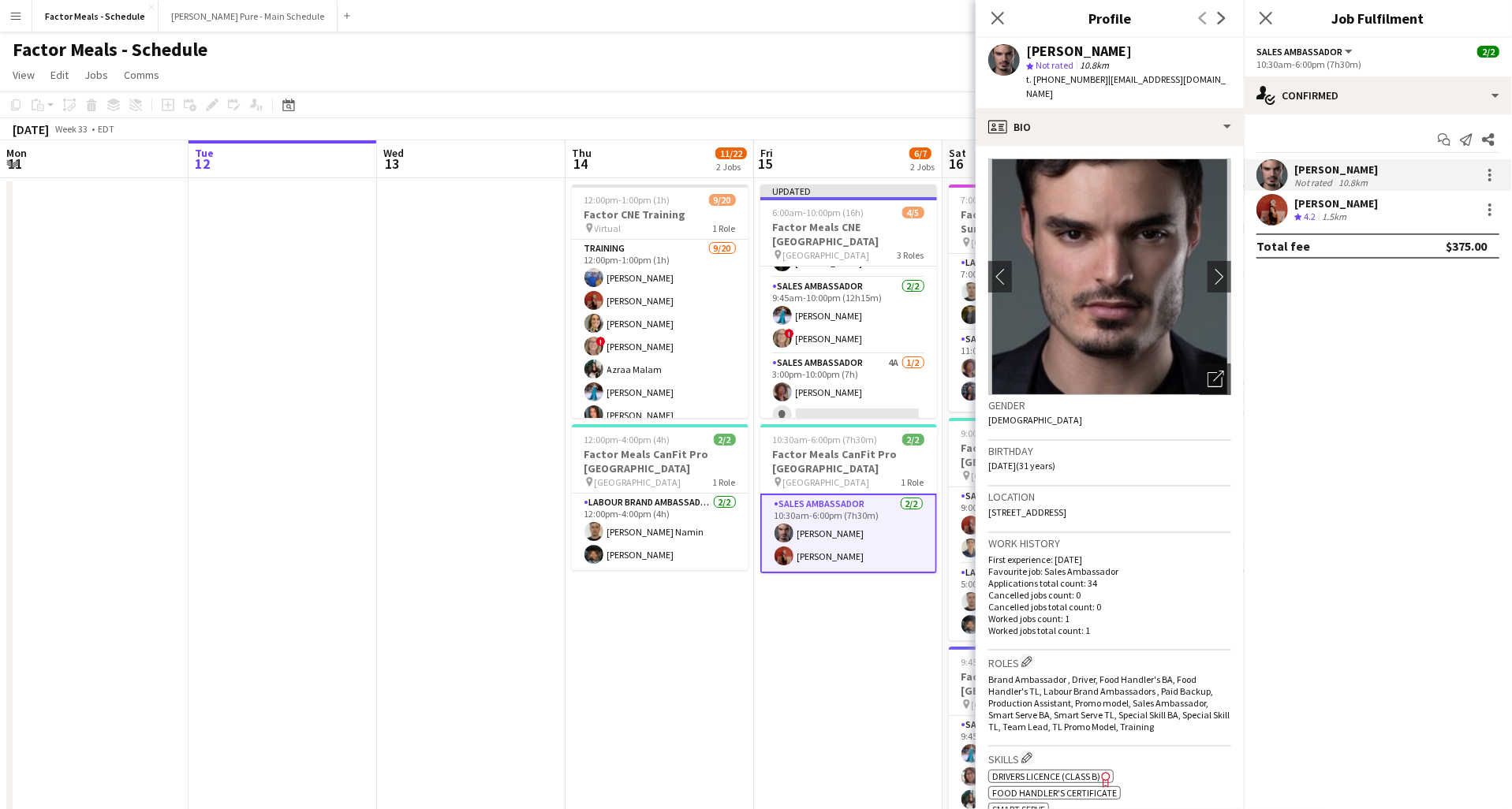
copy span "[EMAIL_ADDRESS][DOMAIN_NAME]"
click at [1002, 23] on icon at bounding box center [998, 18] width 15 height 15
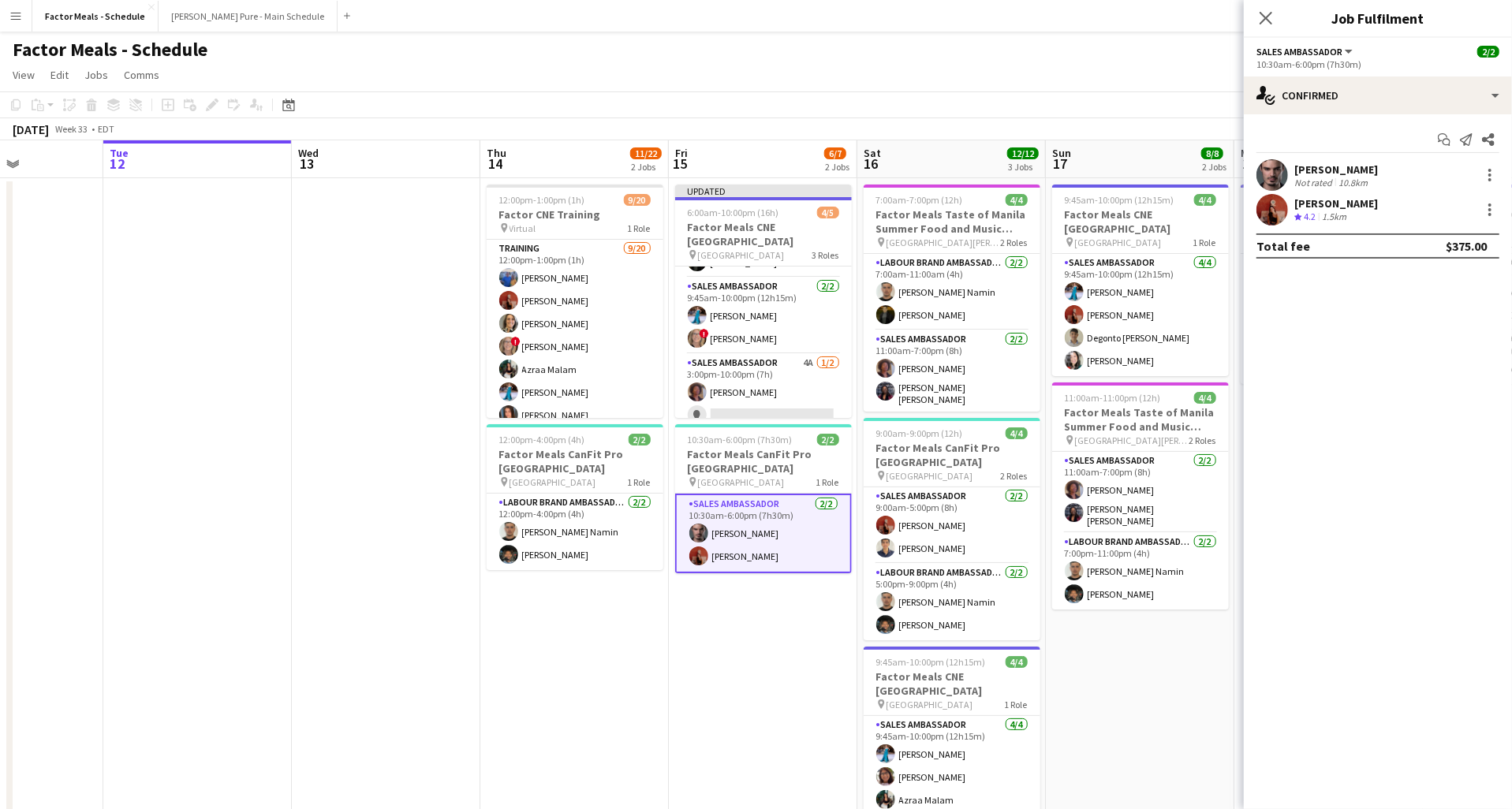
scroll to position [0, 471]
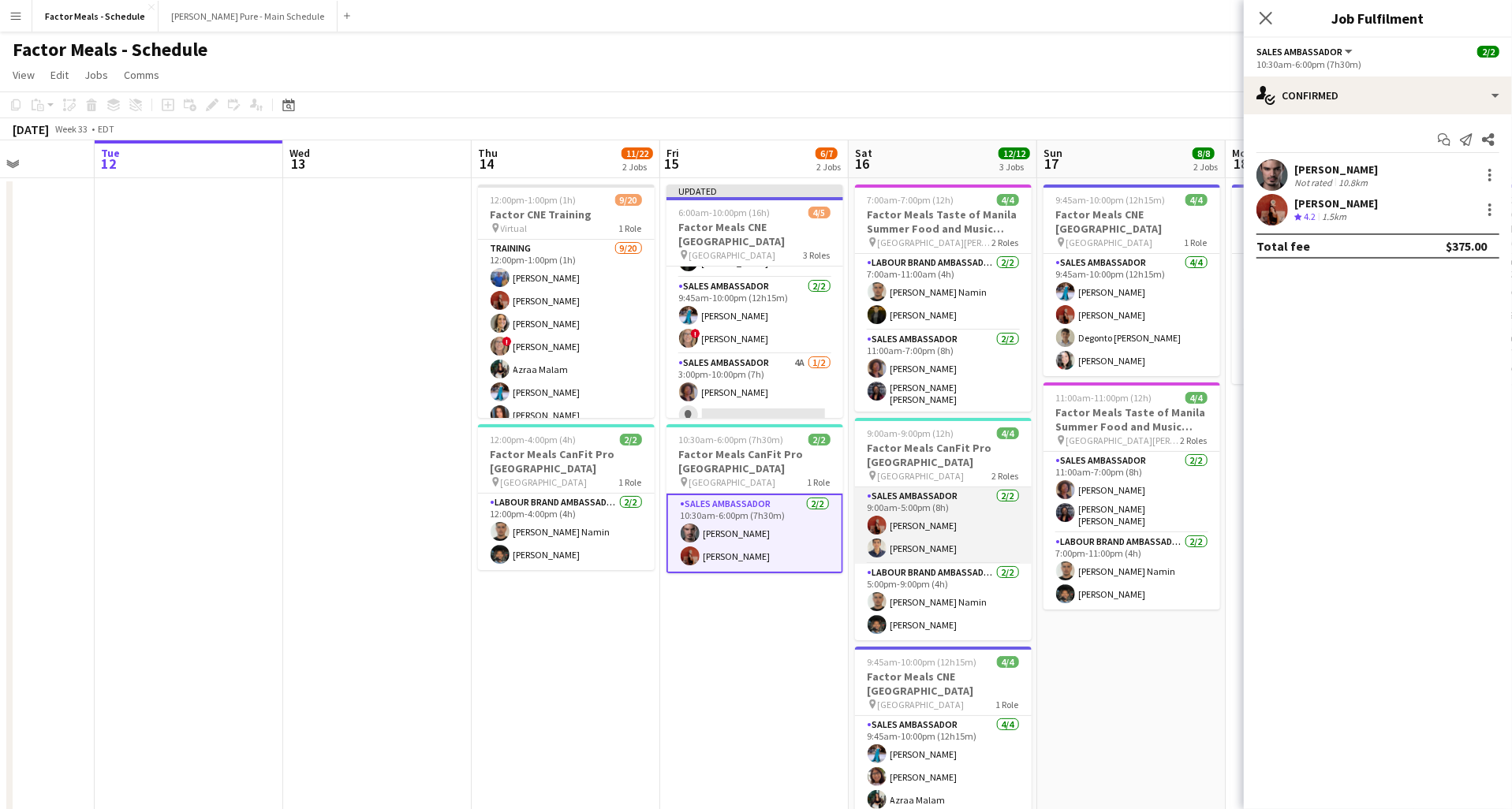
click at [917, 523] on app-card-role "Sales Ambassador [DATE] 9:00am-5:00pm (8h) [PERSON_NAME] [PERSON_NAME]" at bounding box center [943, 525] width 176 height 76
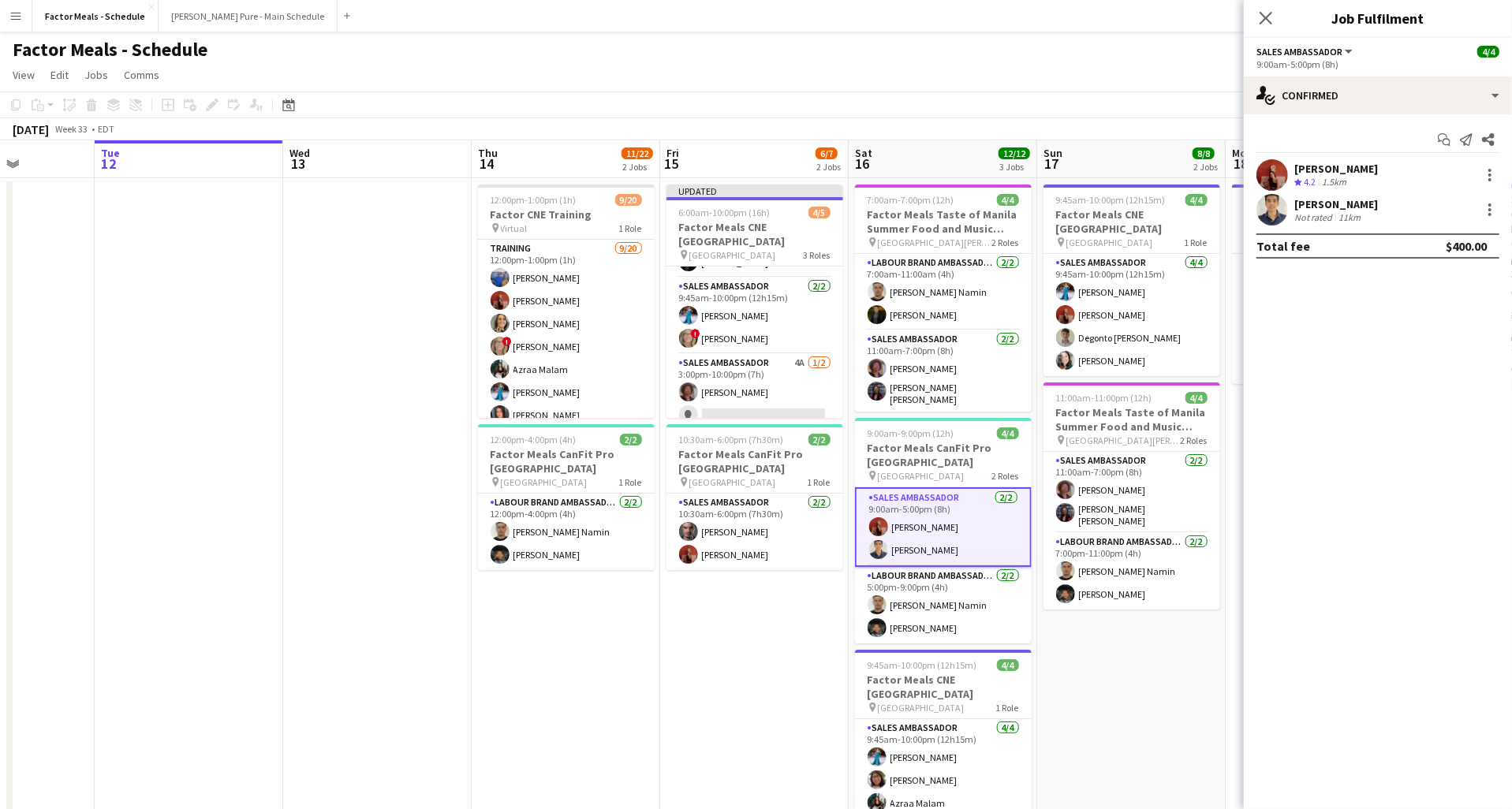
click at [1359, 206] on div "[PERSON_NAME]" at bounding box center [1337, 204] width 84 height 14
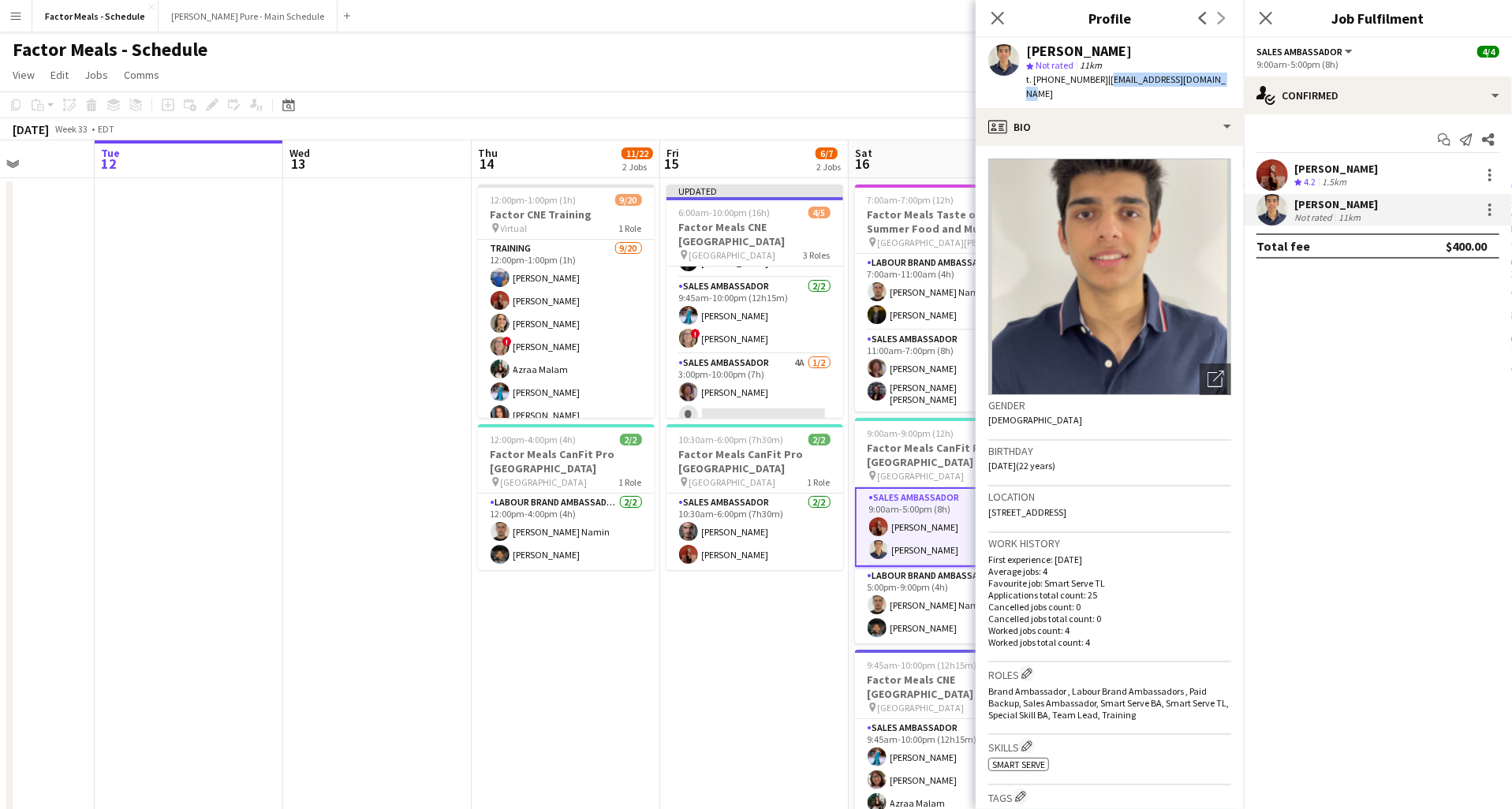
drag, startPoint x: 1096, startPoint y: 80, endPoint x: 1234, endPoint y: 82, distance: 138.0
click at [1234, 82] on app-profile-header "[PERSON_NAME] star Not rated 11km t. [PHONE_NUMBER] | [EMAIL_ADDRESS][DOMAIN_NA…" at bounding box center [1110, 73] width 268 height 71
copy span "[EMAIL_ADDRESS][DOMAIN_NAME]"
click at [995, 15] on icon at bounding box center [998, 18] width 15 height 15
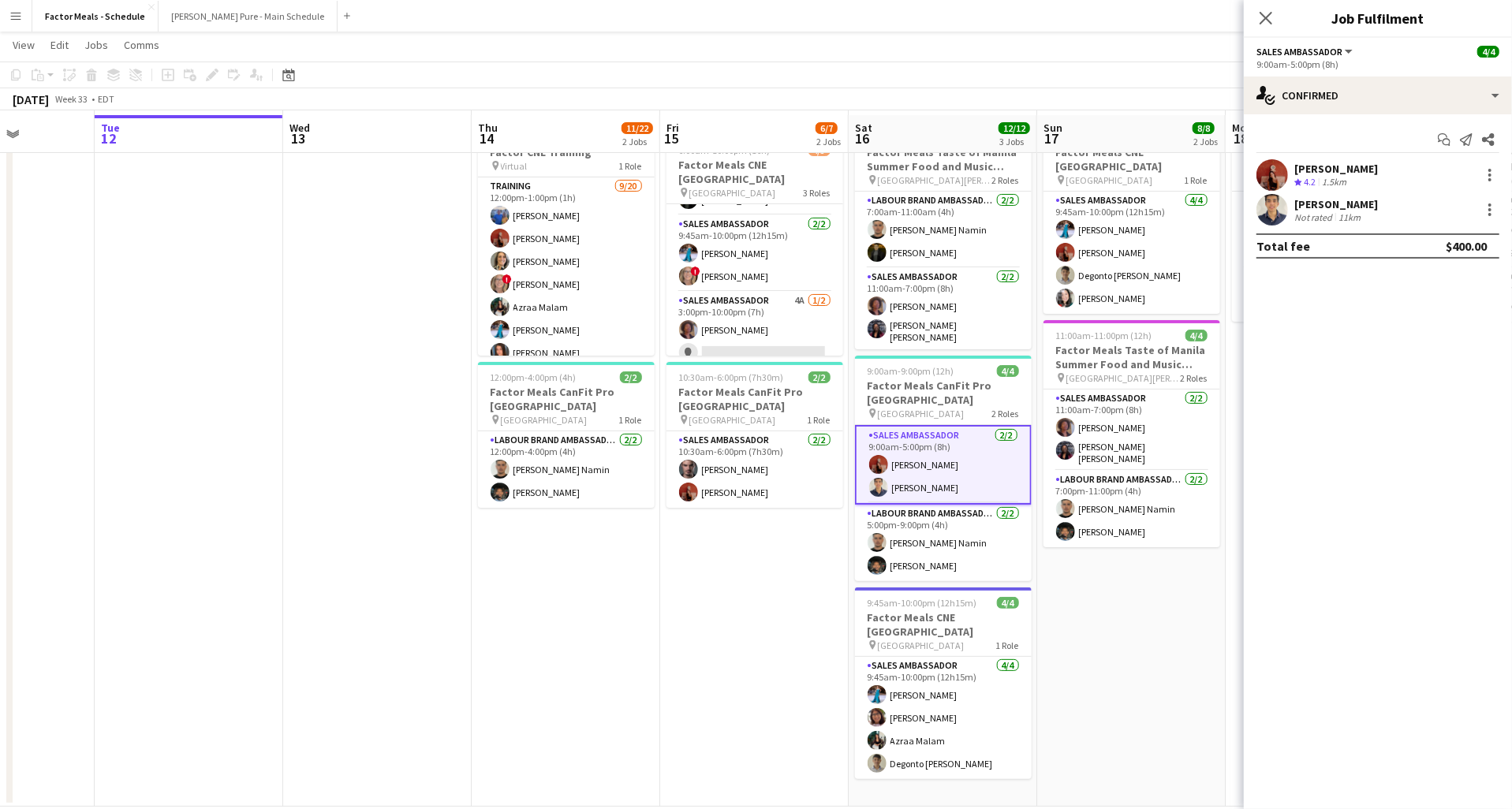
scroll to position [65, 0]
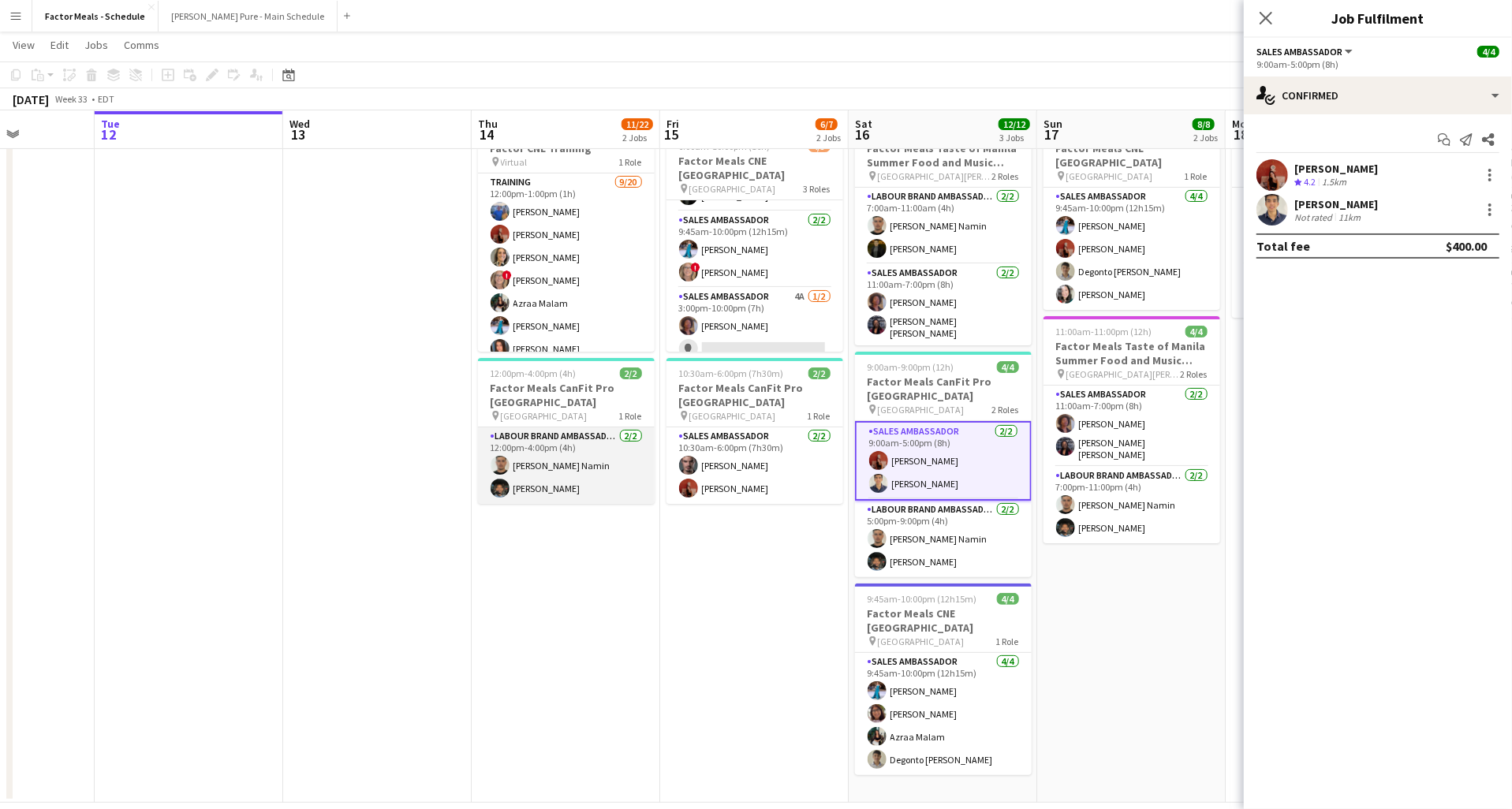
click at [587, 489] on app-card-role "Labour Brand Ambassadors [DATE] 12:00pm-4:00pm (4h) [PERSON_NAME] Moradjou Nami…" at bounding box center [565, 466] width 176 height 76
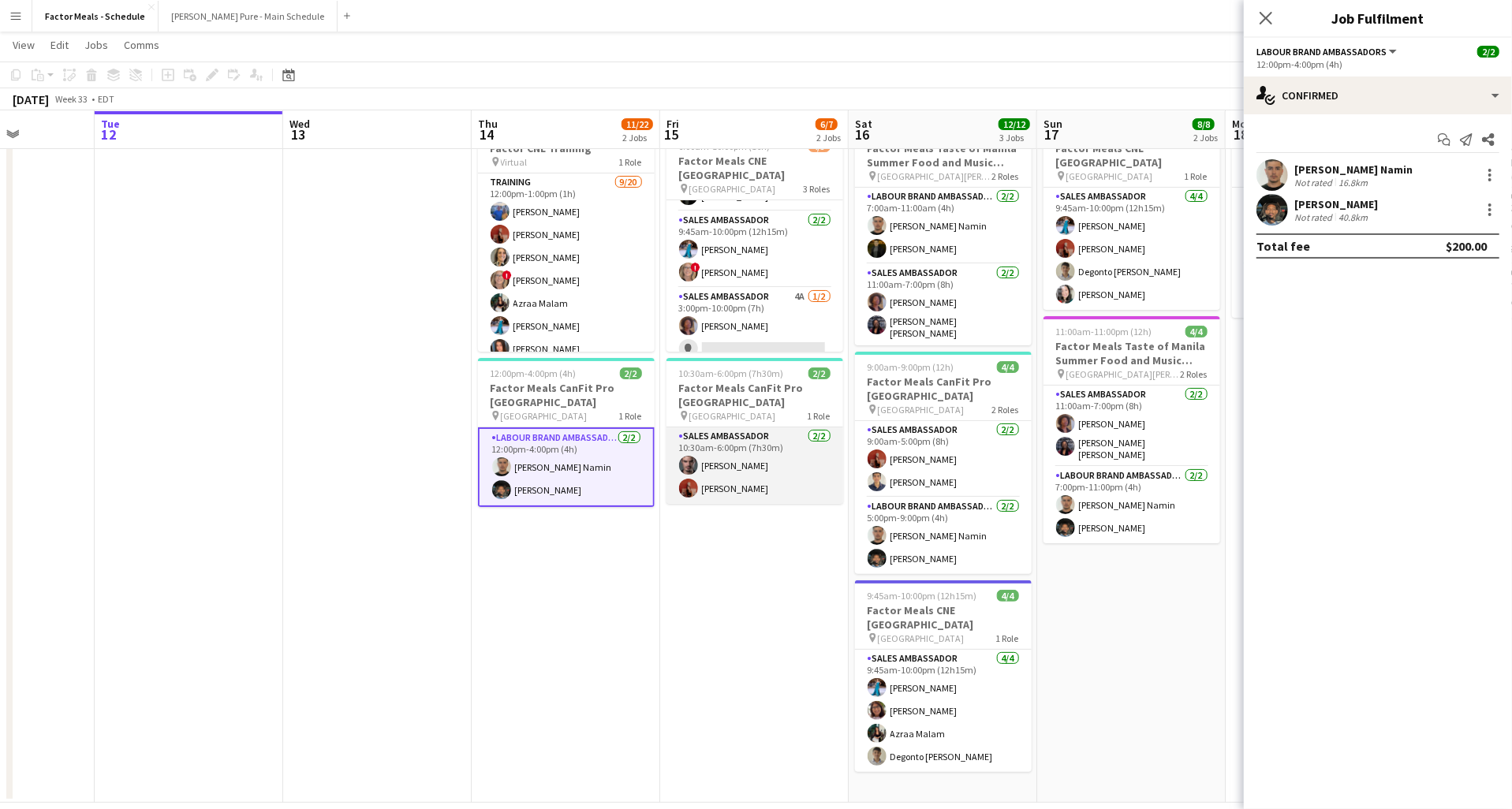
click at [723, 490] on app-card-role "Sales Ambassador [DATE] 10:30am-6:00pm (7h30m) [PERSON_NAME] [PERSON_NAME]" at bounding box center [754, 466] width 176 height 76
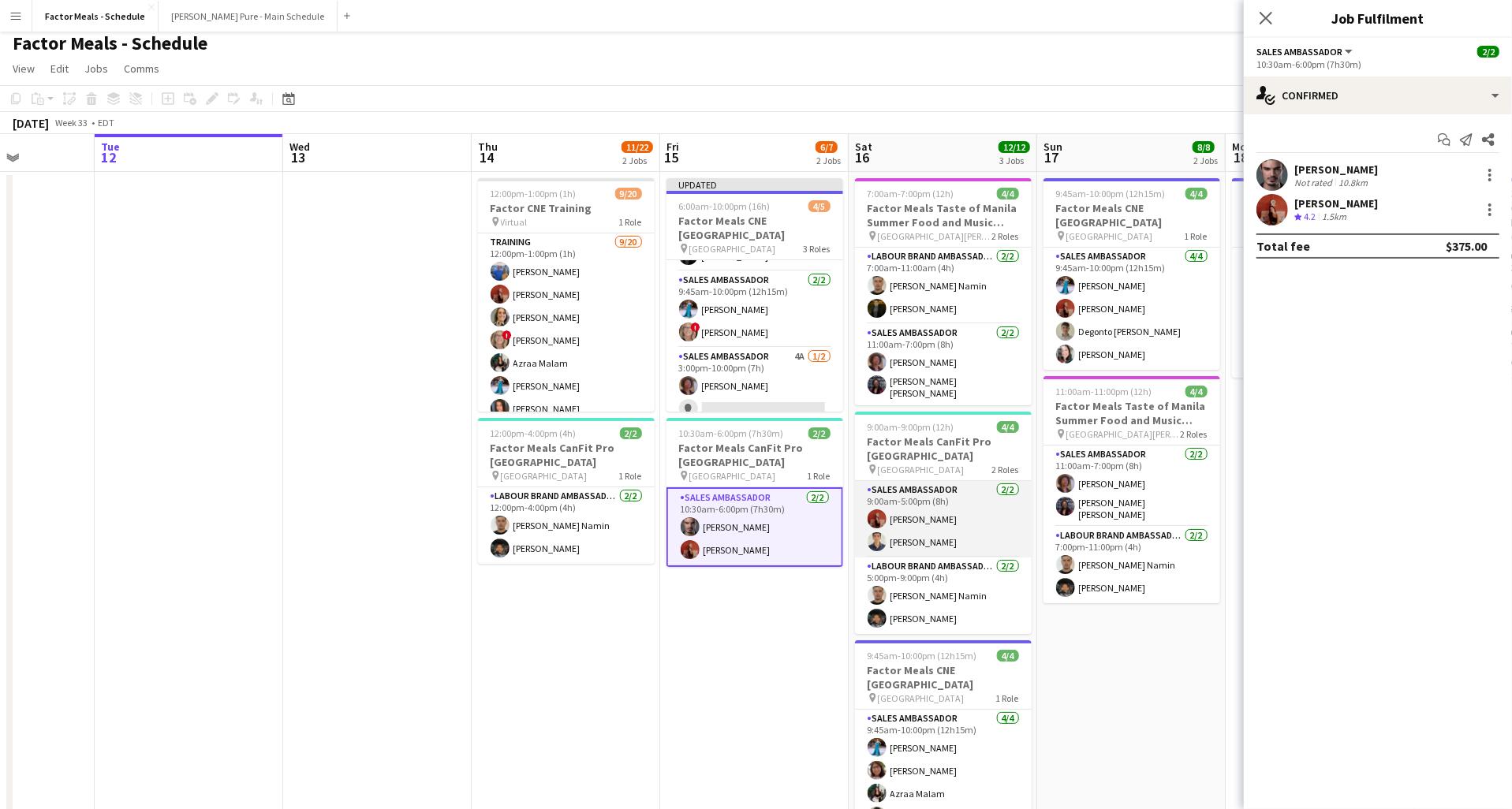
scroll to position [0, 0]
